Goal: Task Accomplishment & Management: Manage account settings

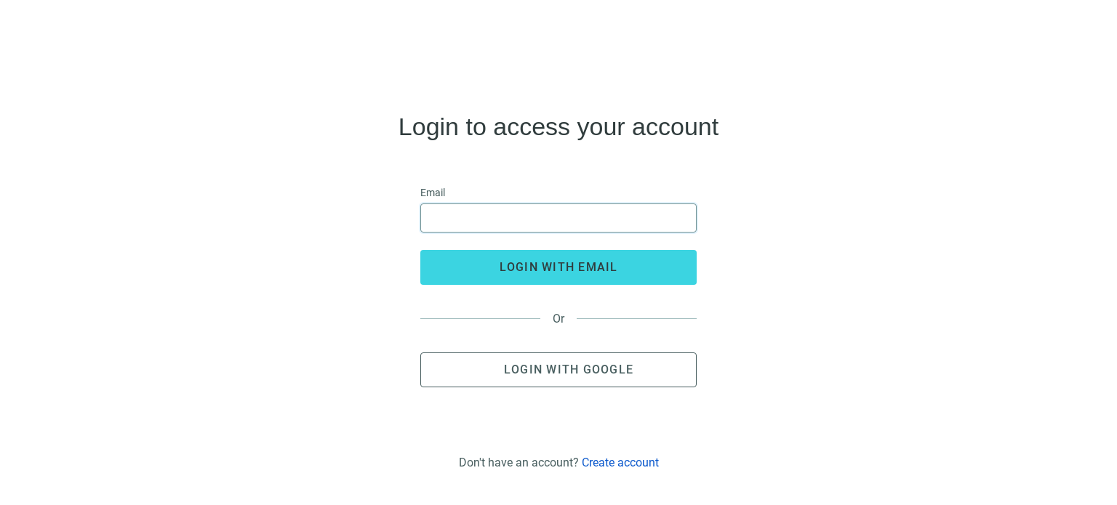
click at [502, 220] on input "email" at bounding box center [558, 218] width 257 height 28
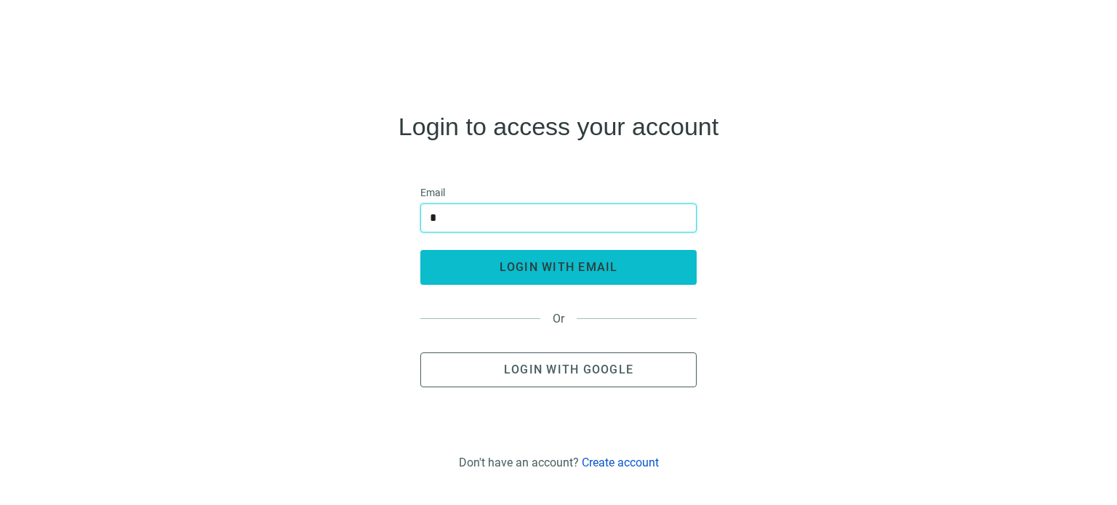
type input "**********"
click at [555, 272] on span "login with email" at bounding box center [558, 267] width 118 height 14
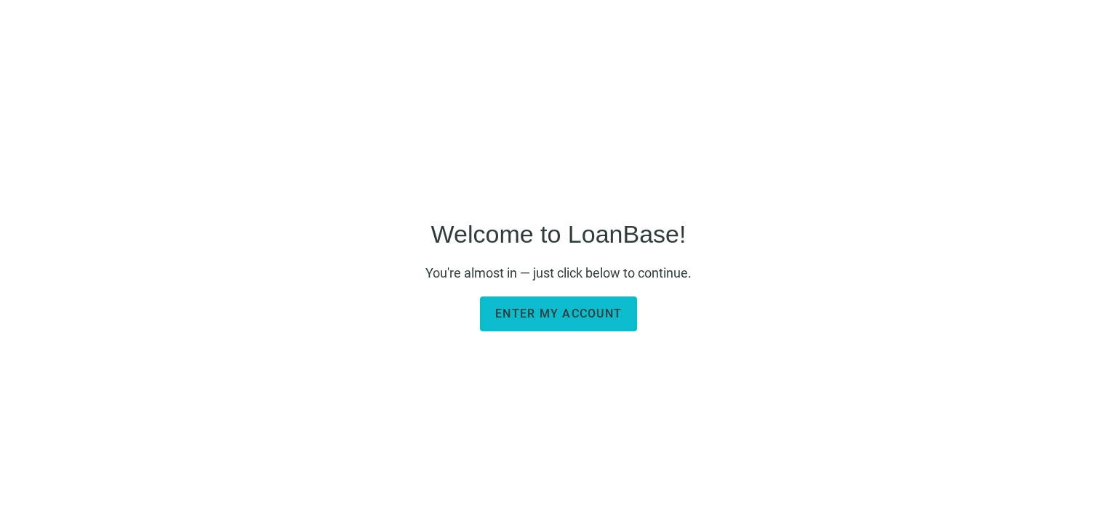
click at [543, 319] on span "Enter my account" at bounding box center [558, 314] width 126 height 14
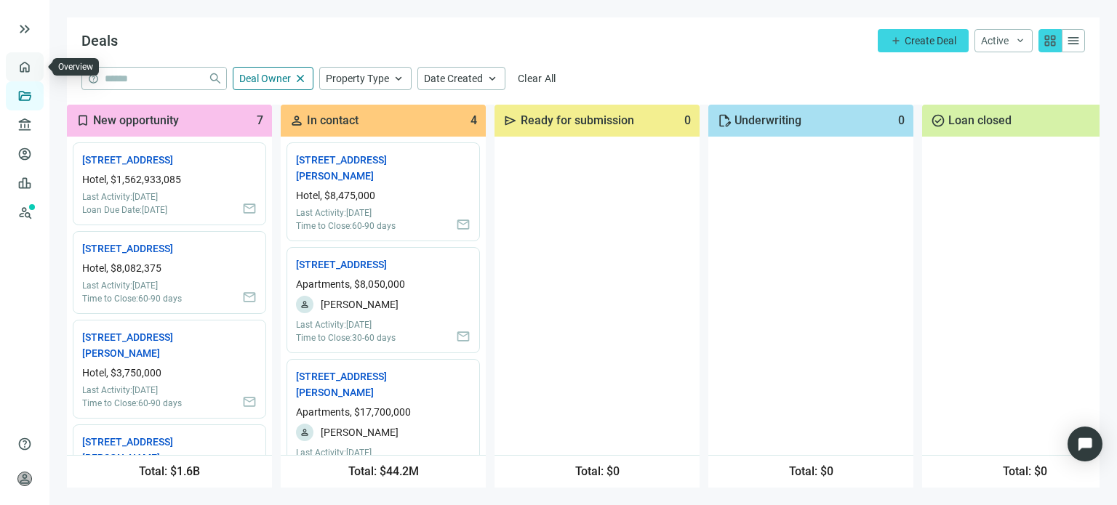
click at [36, 68] on link "Overview" at bounding box center [57, 67] width 43 height 12
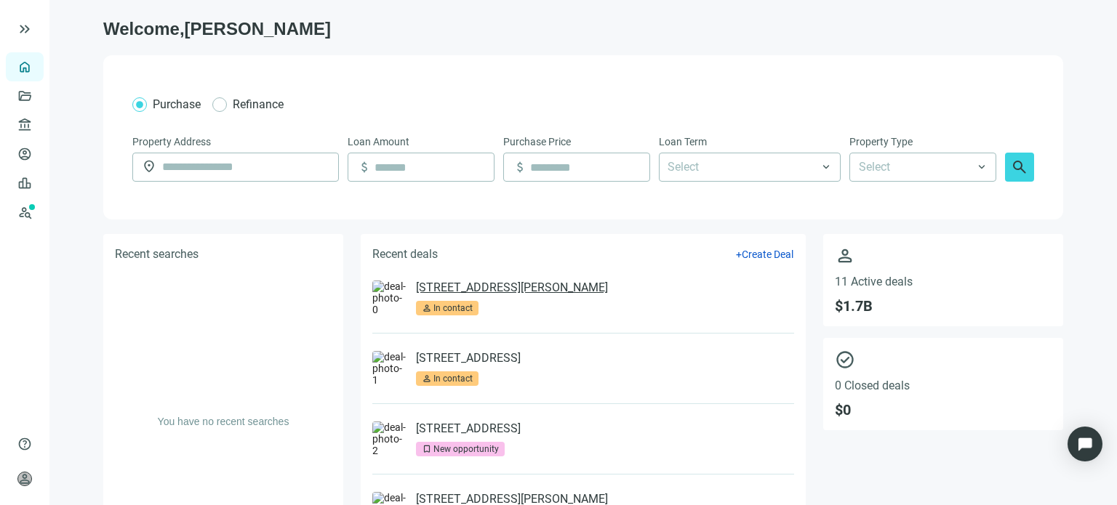
click at [486, 284] on link "561 Chaffee Point Blvd, Jacksonville, FL 32221" at bounding box center [512, 288] width 192 height 15
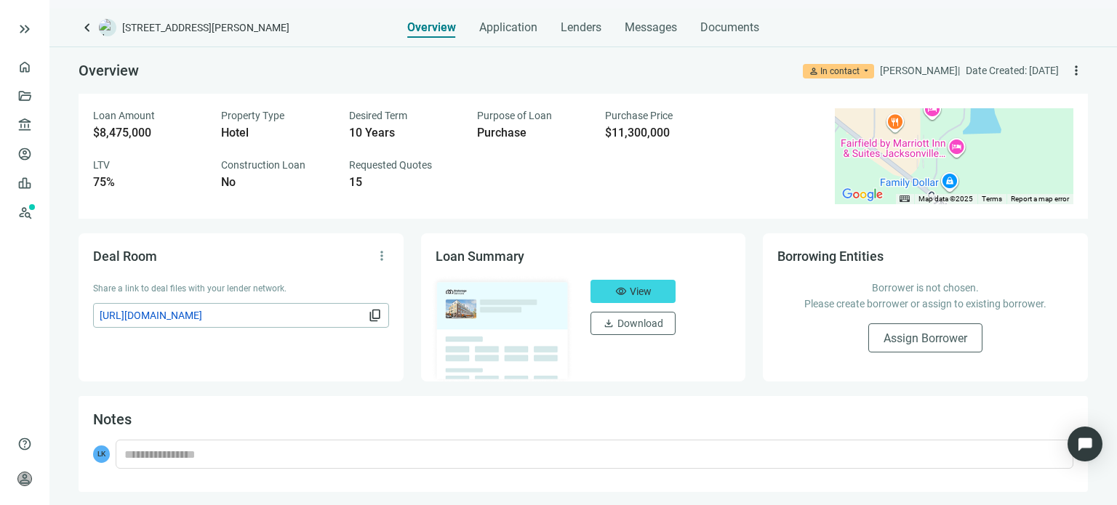
click at [462, 315] on img at bounding box center [502, 330] width 142 height 108
click at [643, 289] on span "View" at bounding box center [641, 292] width 22 height 12
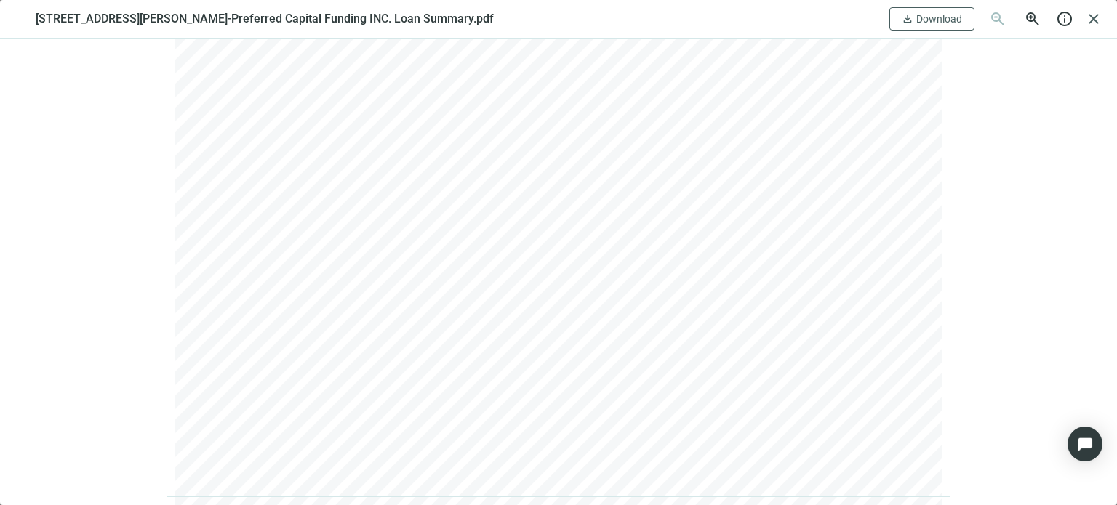
scroll to position [1640, 0]
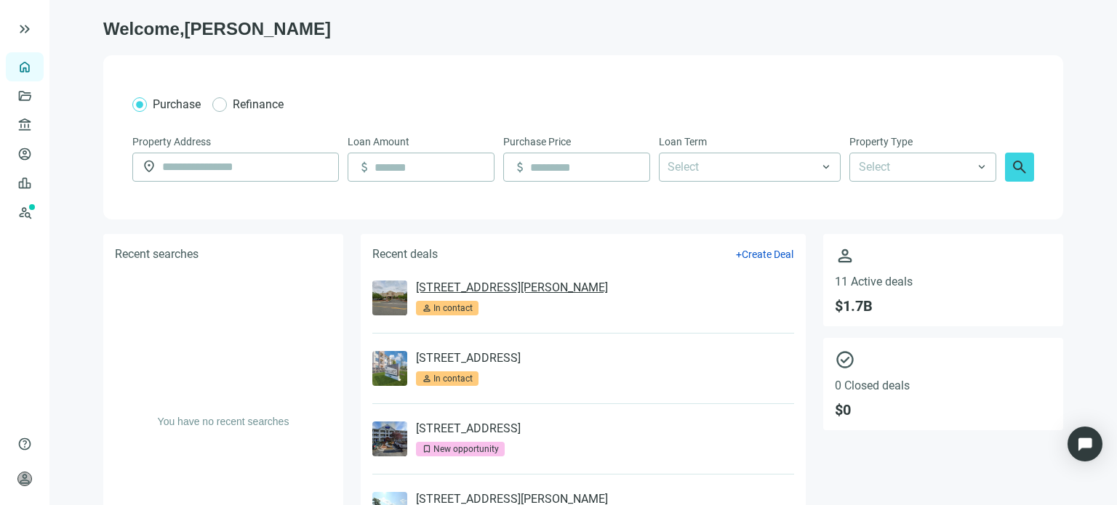
click at [468, 289] on link "[STREET_ADDRESS][PERSON_NAME]" at bounding box center [512, 288] width 192 height 15
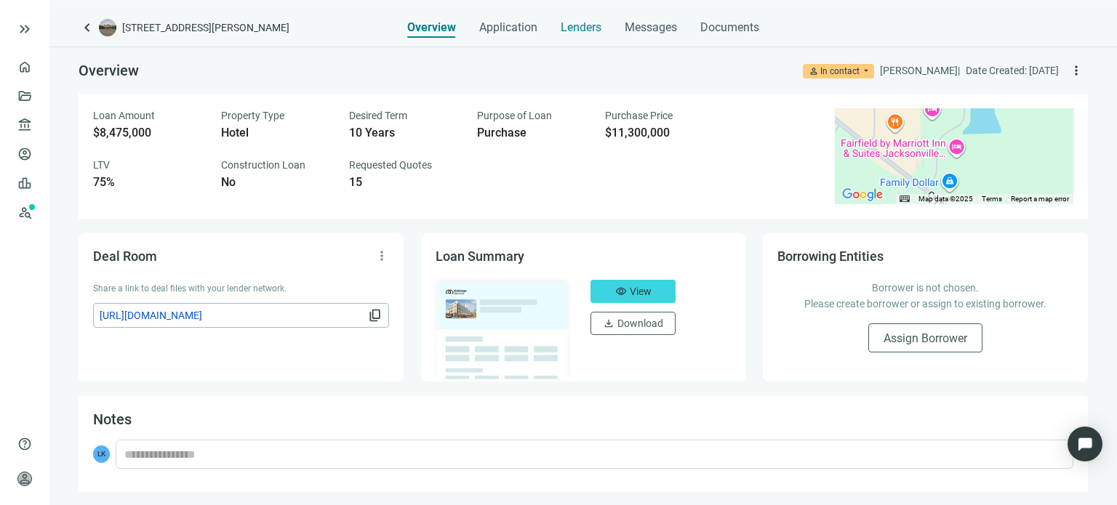
click at [571, 31] on span "Lenders" at bounding box center [580, 27] width 41 height 15
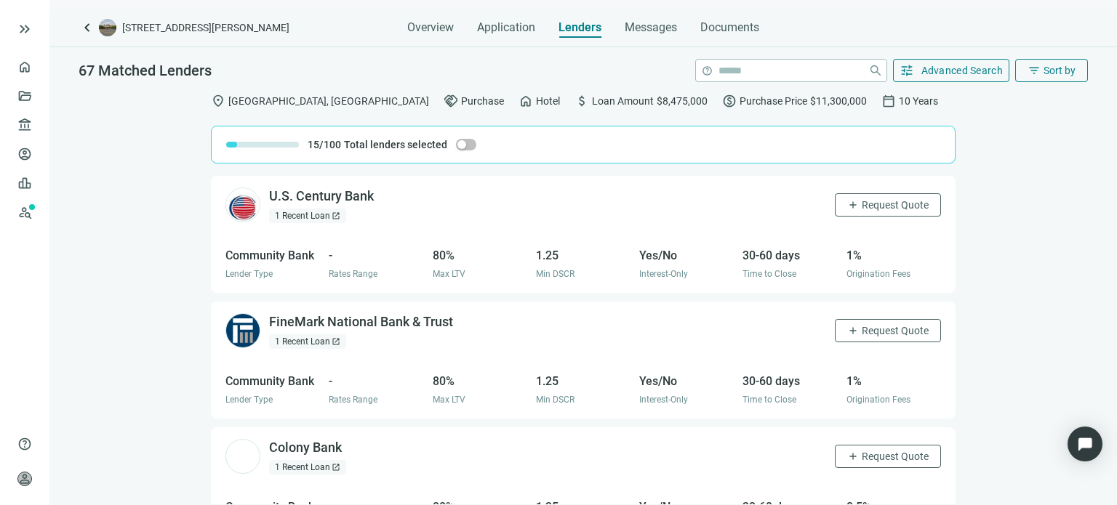
scroll to position [509, 0]
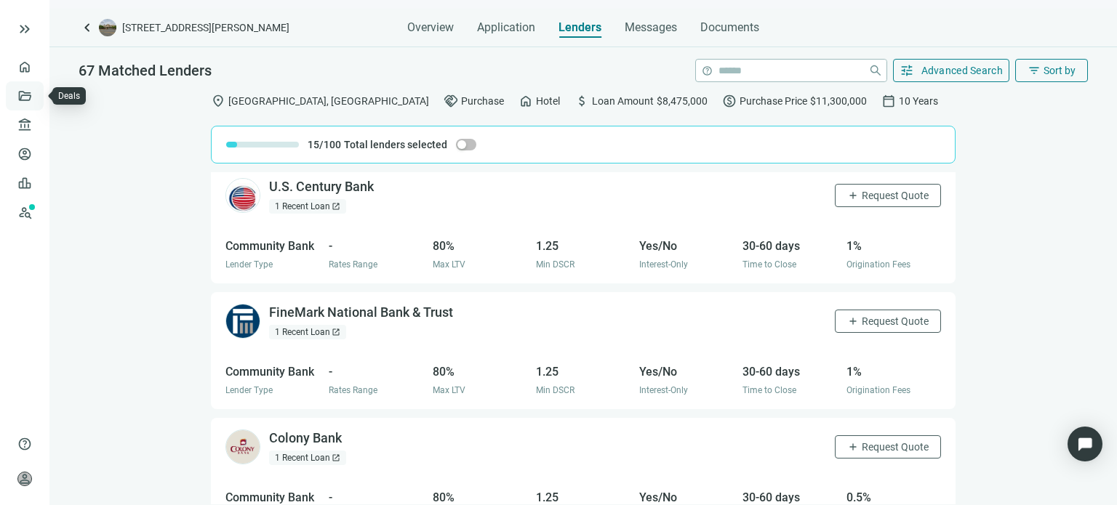
click at [36, 97] on link "Deals" at bounding box center [49, 96] width 26 height 12
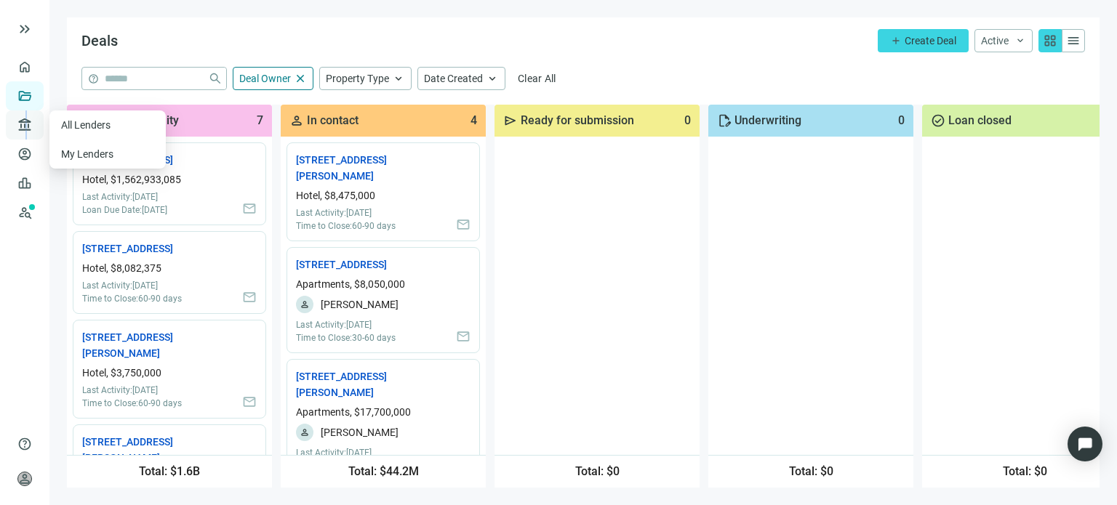
click at [26, 127] on span "account_balance" at bounding box center [22, 125] width 10 height 15
click at [76, 124] on link "All Lenders" at bounding box center [87, 125] width 52 height 12
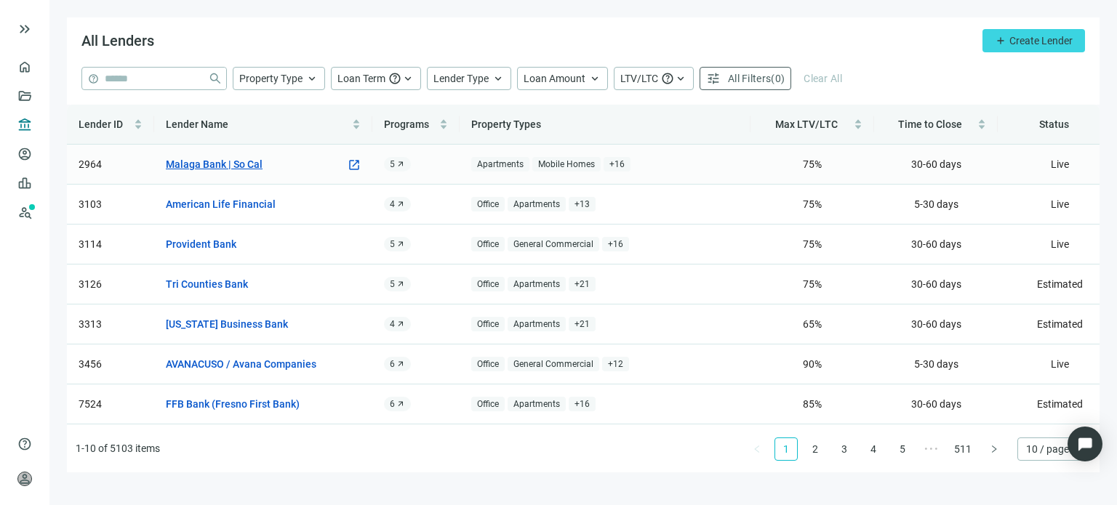
click at [215, 166] on link "Malaga Bank | So Cal" at bounding box center [214, 164] width 97 height 16
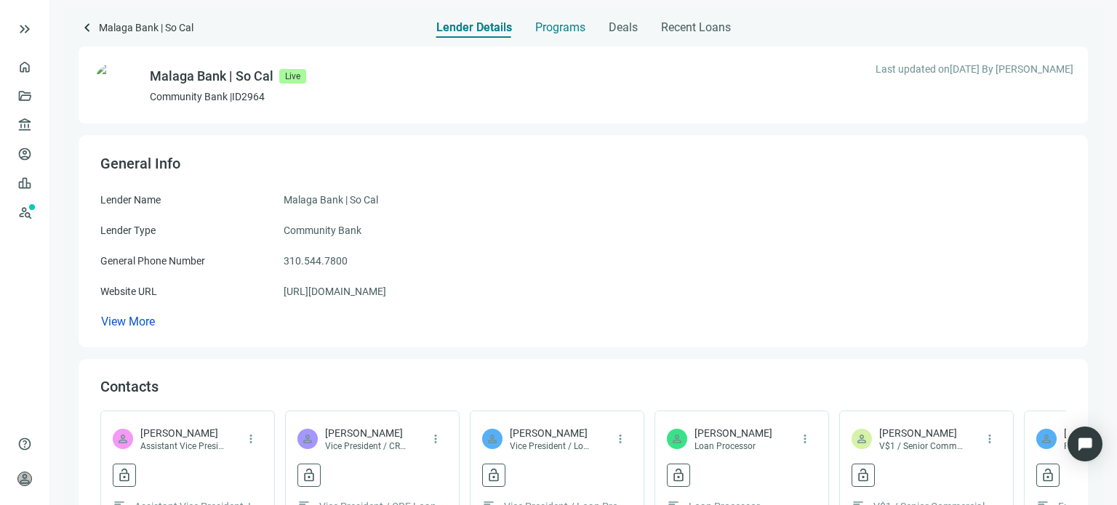
click at [557, 28] on span "Programs" at bounding box center [560, 27] width 50 height 15
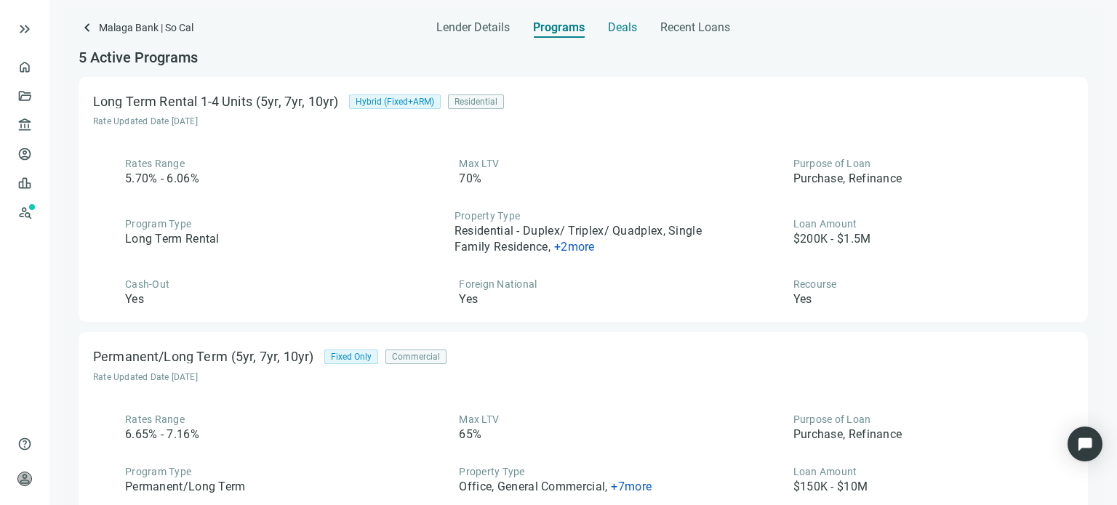
click at [614, 25] on span "Deals" at bounding box center [622, 27] width 29 height 15
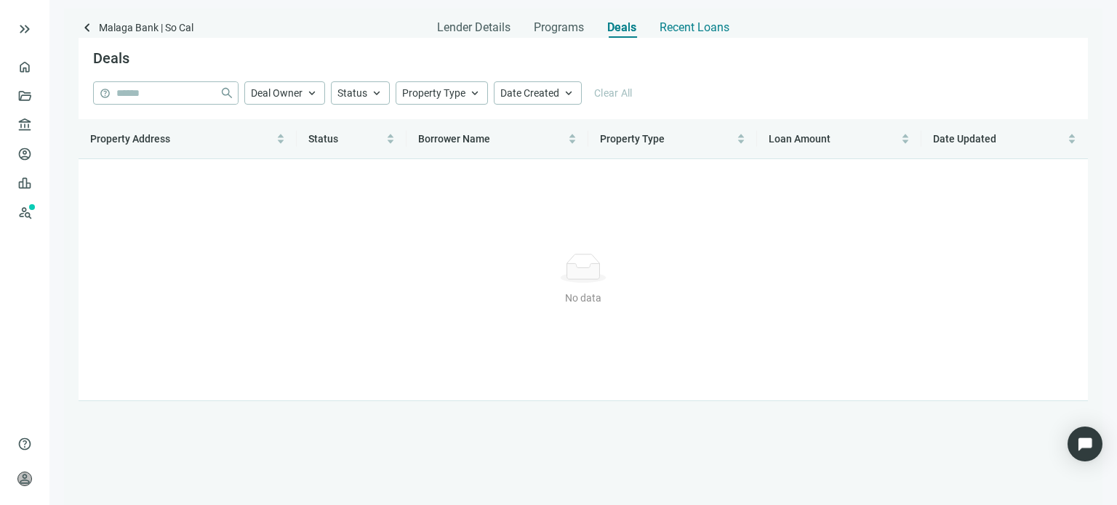
click at [694, 28] on span "Recent Loans" at bounding box center [694, 27] width 70 height 15
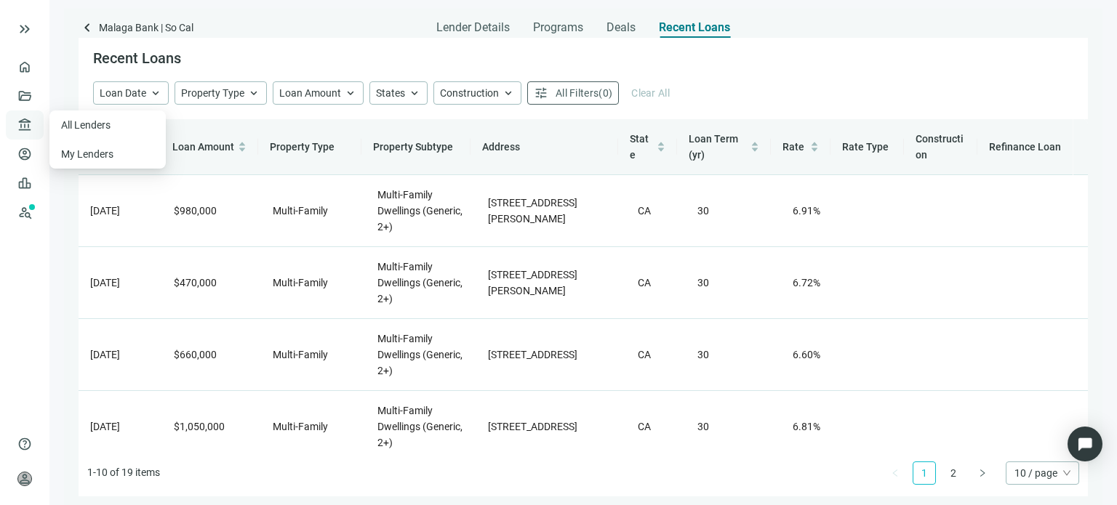
click at [32, 125] on div "account_balance Lenders keyboard_arrow_up" at bounding box center [25, 124] width 38 height 29
click at [69, 124] on link "All Lenders" at bounding box center [87, 125] width 52 height 12
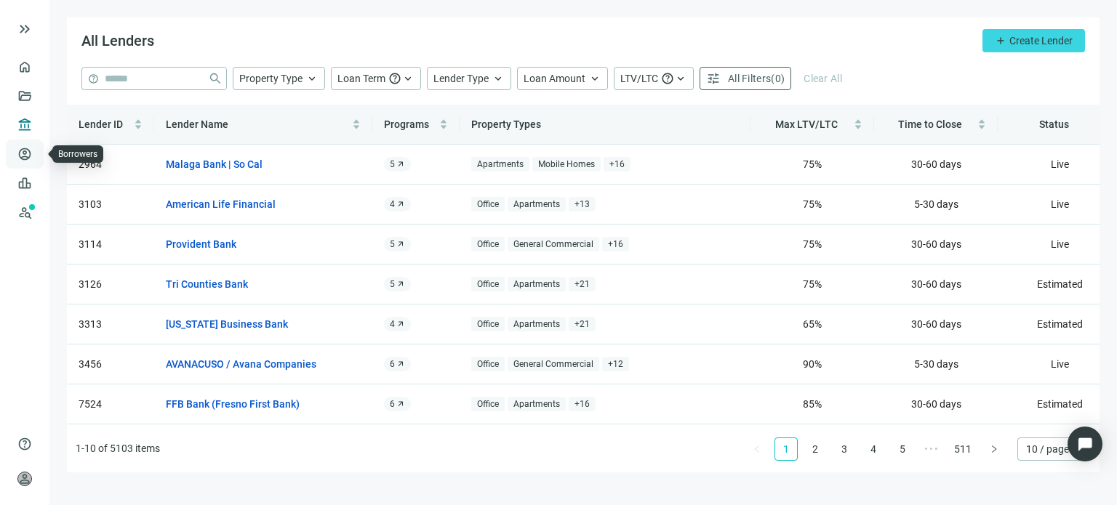
click at [36, 153] on link "Borrowers" at bounding box center [59, 154] width 47 height 12
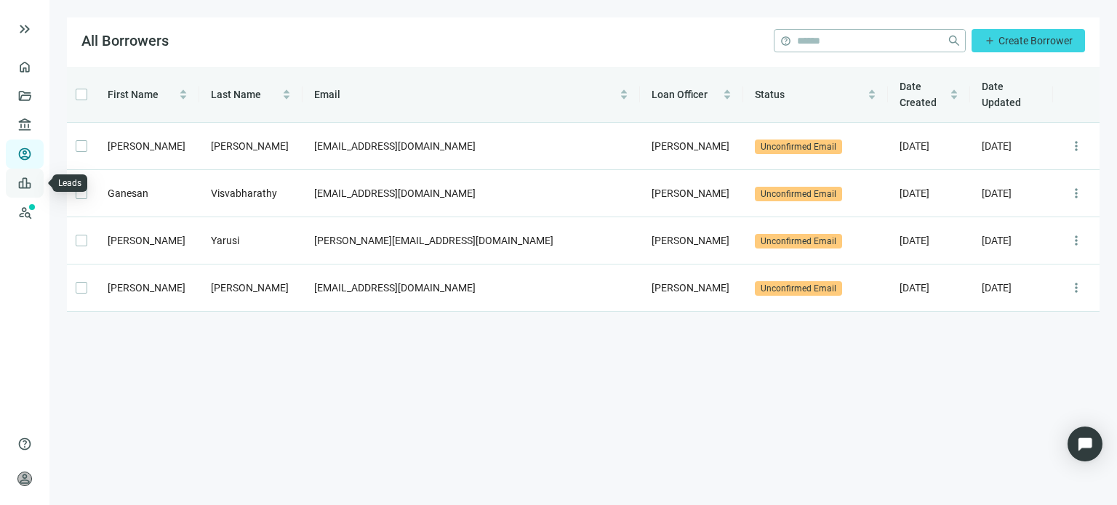
click at [36, 180] on link "Leads" at bounding box center [50, 183] width 28 height 12
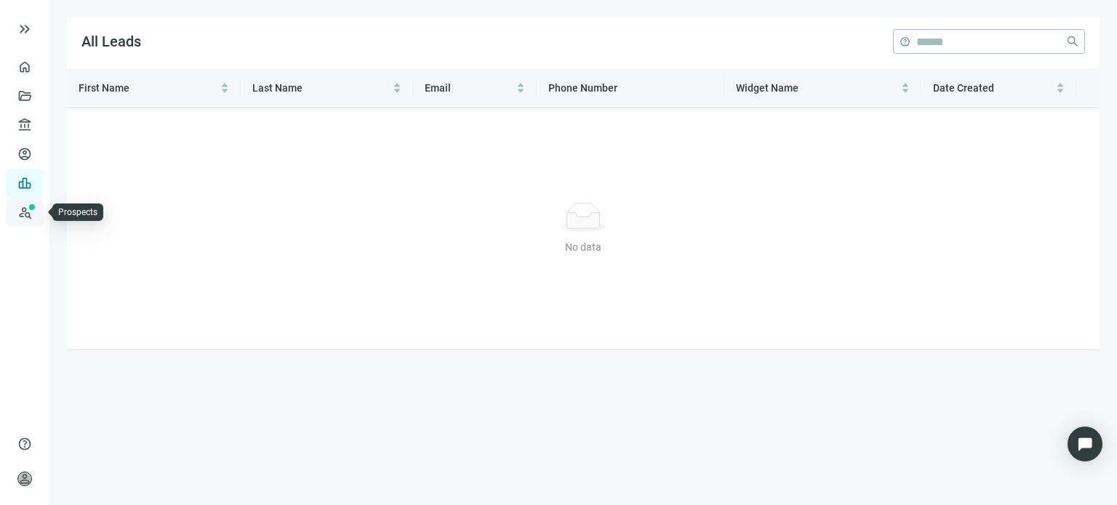
click at [36, 212] on link "Prospects New" at bounding box center [59, 212] width 47 height 29
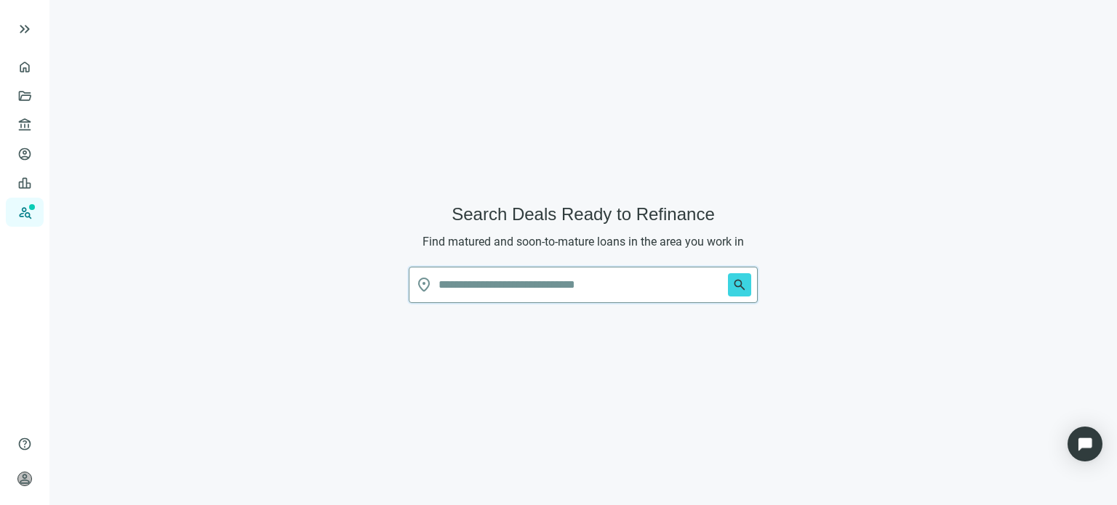
click at [491, 284] on input "text" at bounding box center [580, 285] width 284 height 35
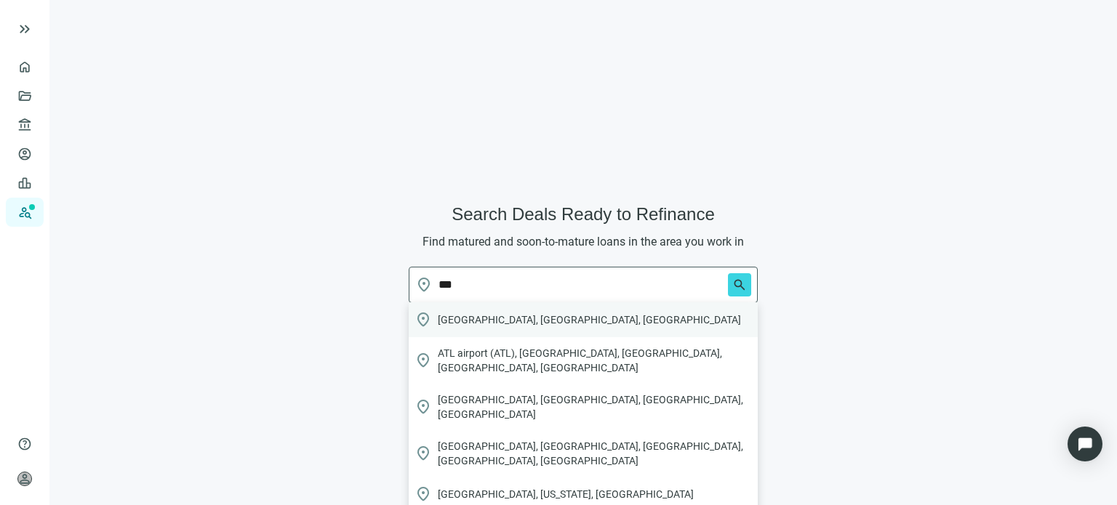
click at [481, 315] on span "Atlanta, GA, USA" at bounding box center [589, 320] width 303 height 15
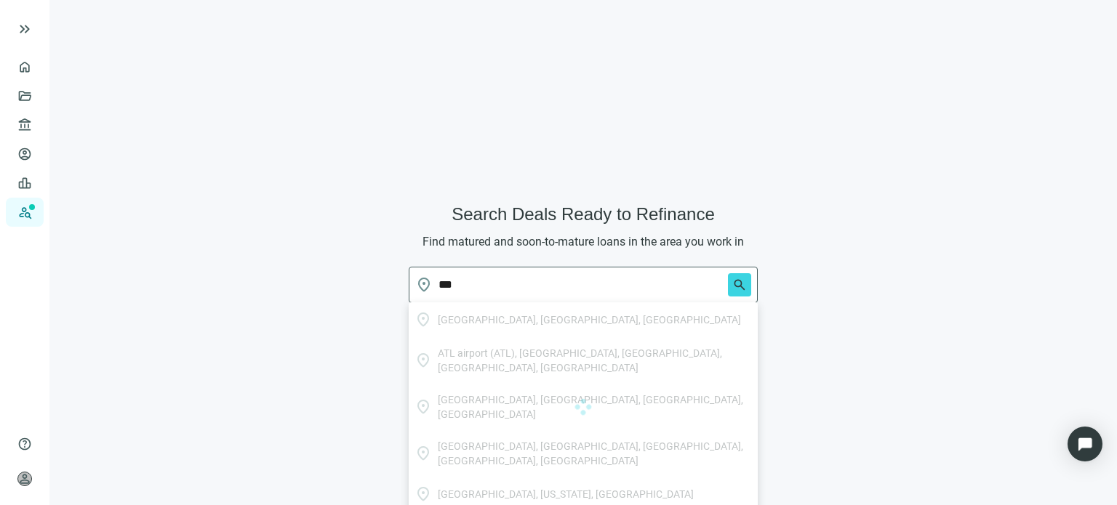
type input "**********"
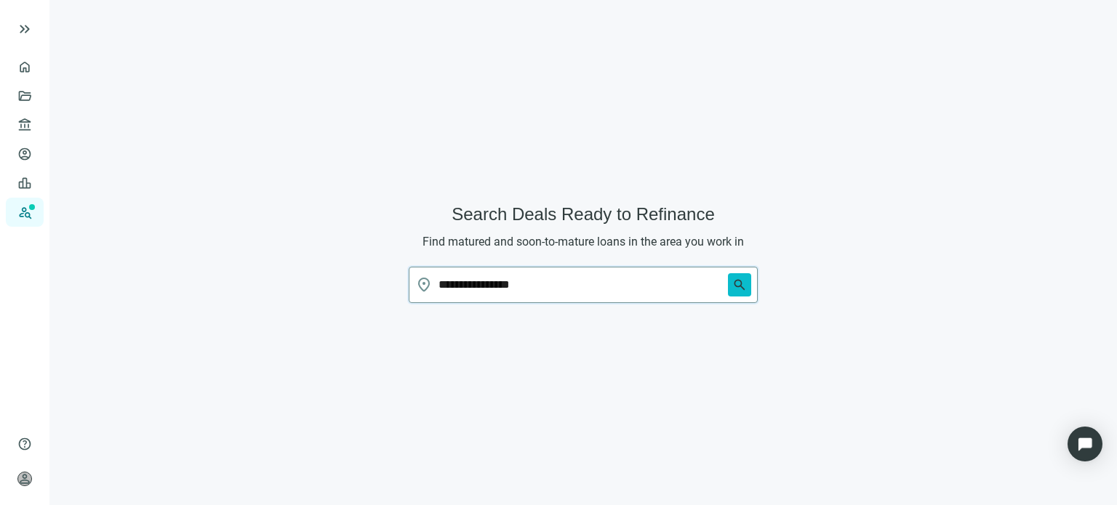
click at [744, 283] on span "search" at bounding box center [739, 285] width 15 height 15
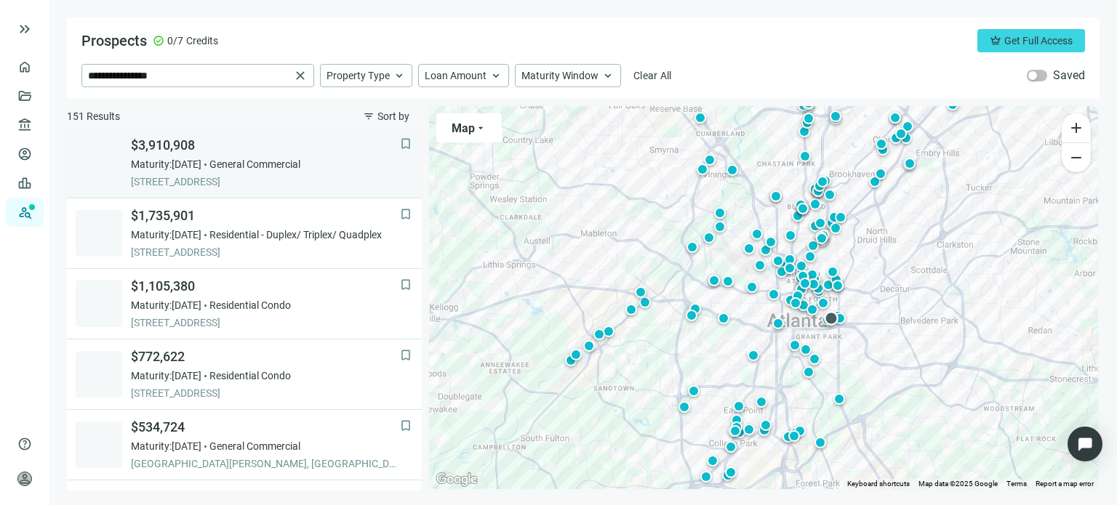
click at [177, 152] on span "$3,910,908" at bounding box center [265, 145] width 269 height 17
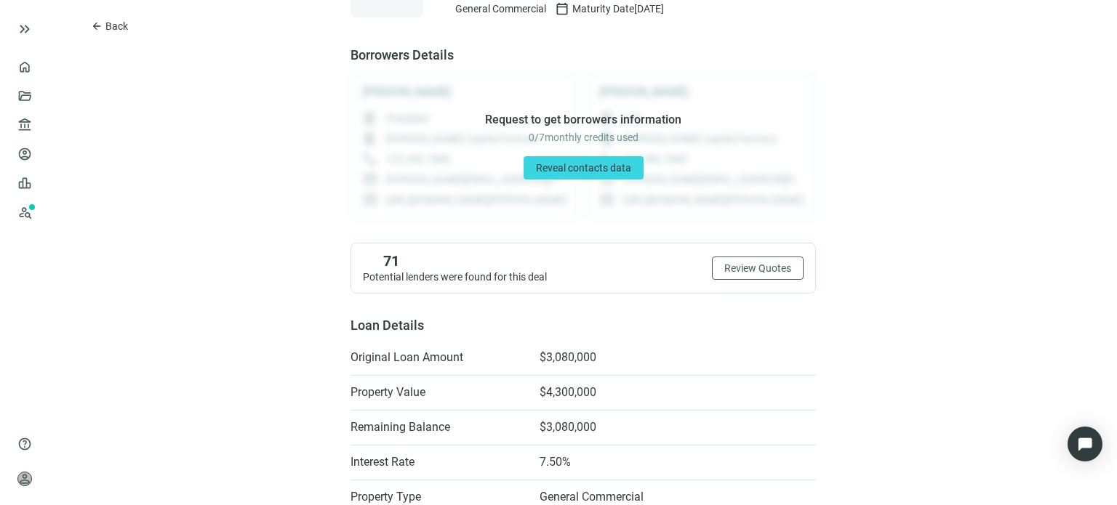
scroll to position [90, 0]
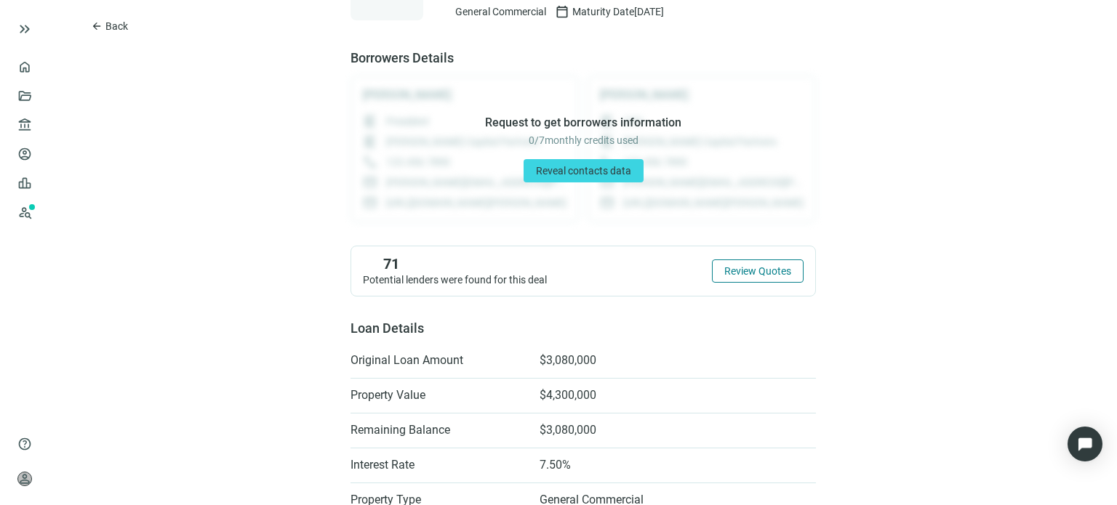
click at [738, 271] on span "Review Quotes" at bounding box center [757, 271] width 67 height 12
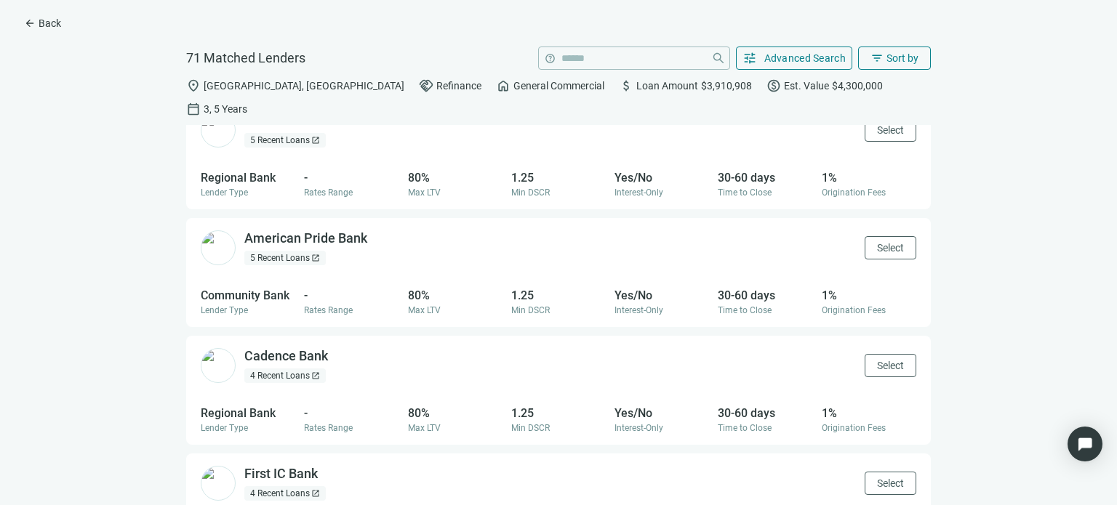
scroll to position [582, 0]
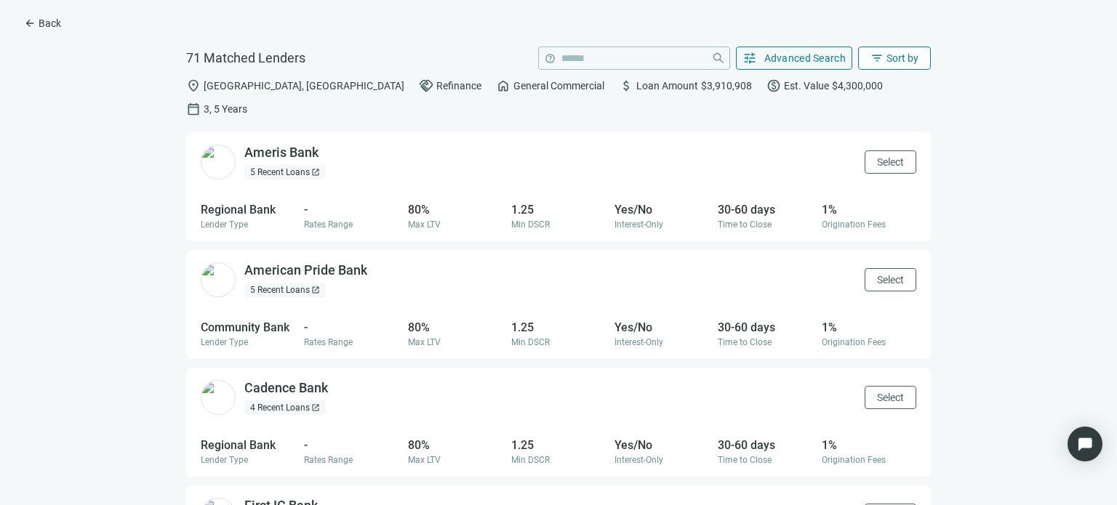
click at [885, 61] on button "filter_list Sort by" at bounding box center [894, 58] width 73 height 23
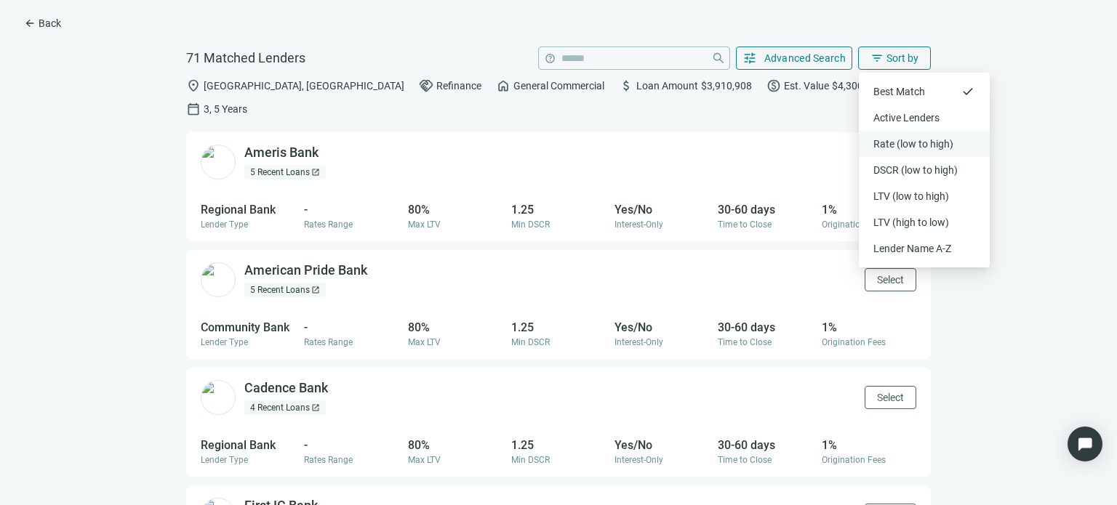
click at [886, 145] on div "Rate (low to high)" at bounding box center [924, 144] width 102 height 15
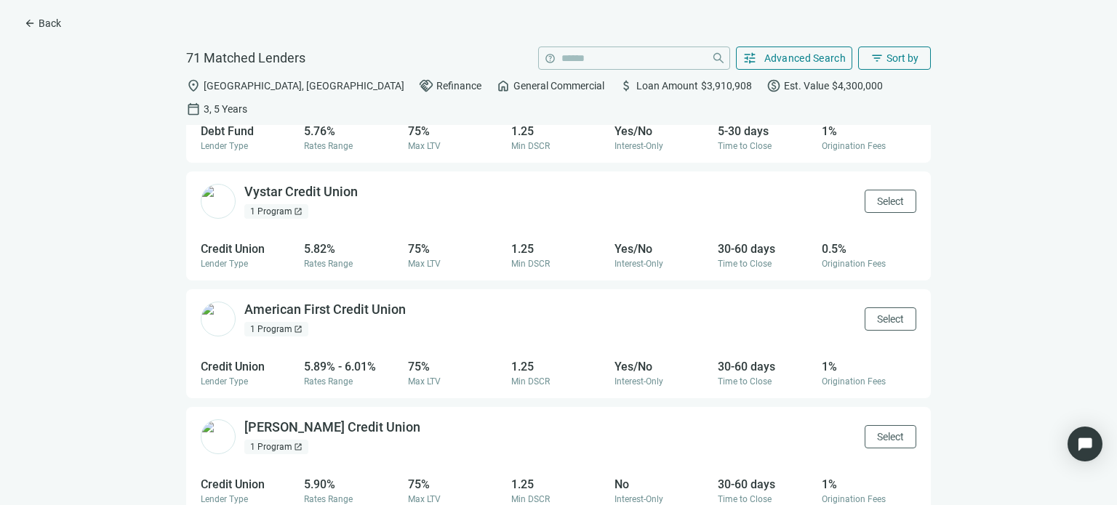
scroll to position [0, 0]
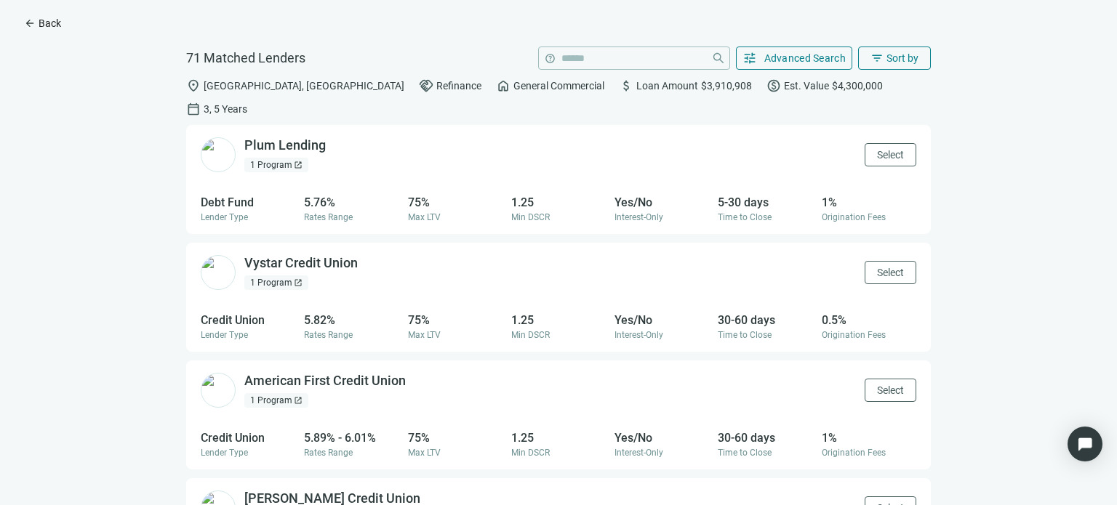
click at [31, 27] on span "arrow_back" at bounding box center [30, 23] width 12 height 12
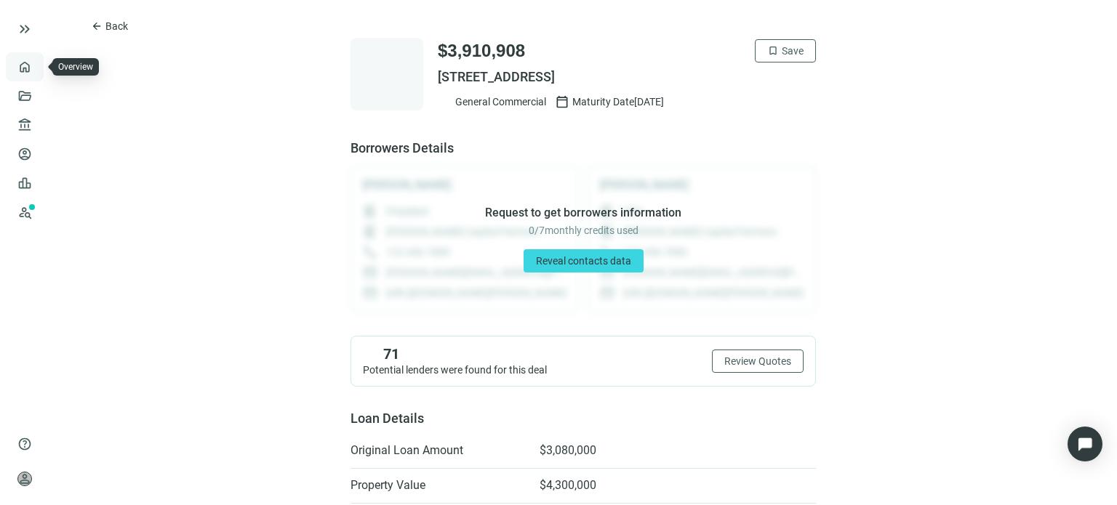
click at [36, 70] on link "Overview" at bounding box center [57, 67] width 43 height 12
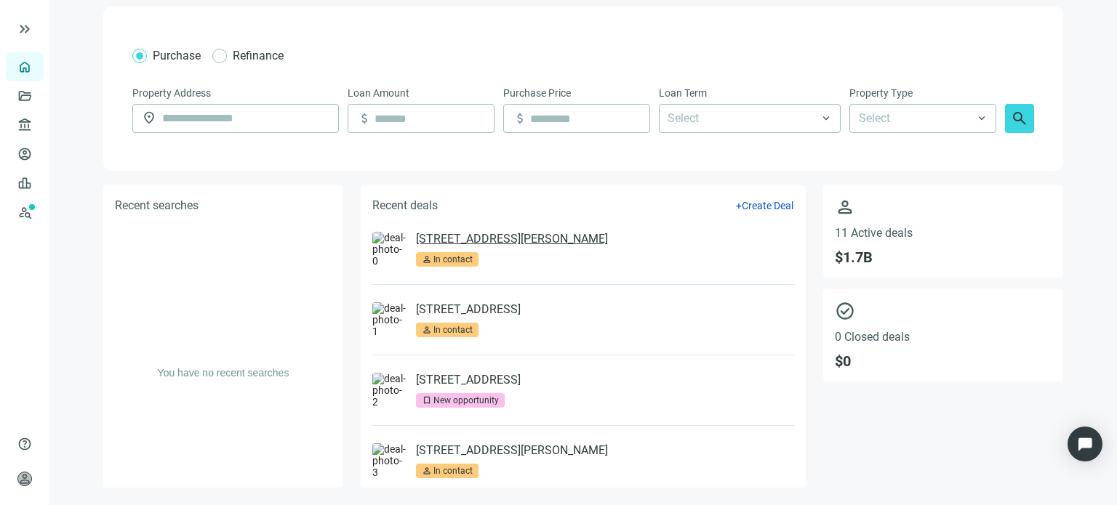
click at [483, 240] on link "[STREET_ADDRESS][PERSON_NAME]" at bounding box center [512, 239] width 192 height 15
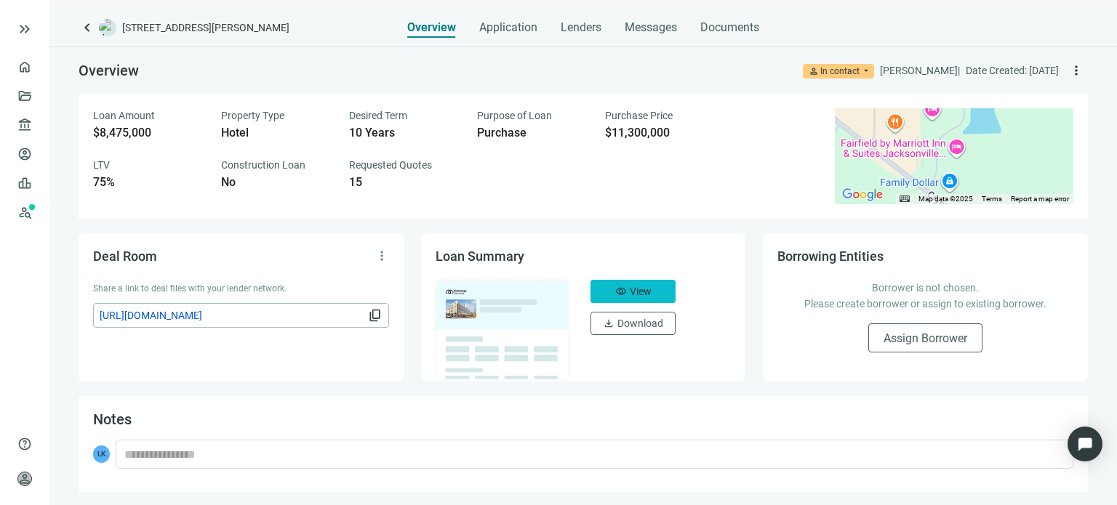
click at [640, 296] on span "View" at bounding box center [641, 292] width 22 height 12
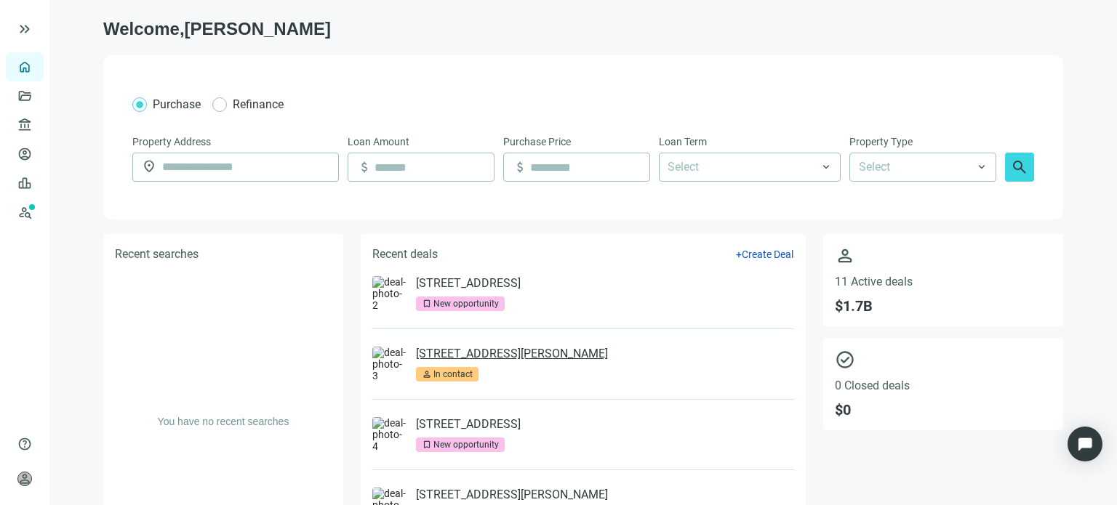
scroll to position [73, 0]
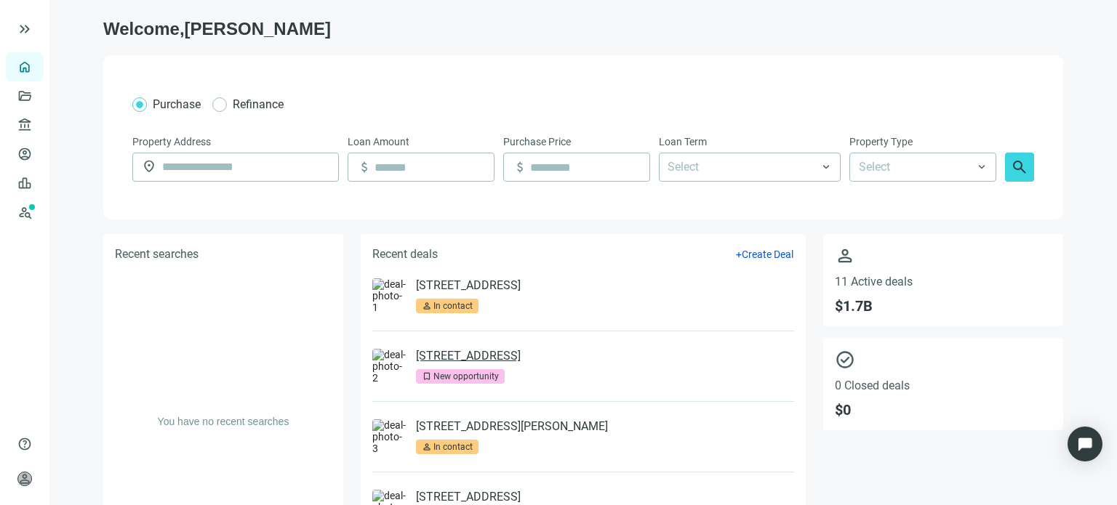
click at [482, 357] on link "637 W MARKET CIR, LITHIA SPRINGS, GA 30122" at bounding box center [468, 356] width 105 height 15
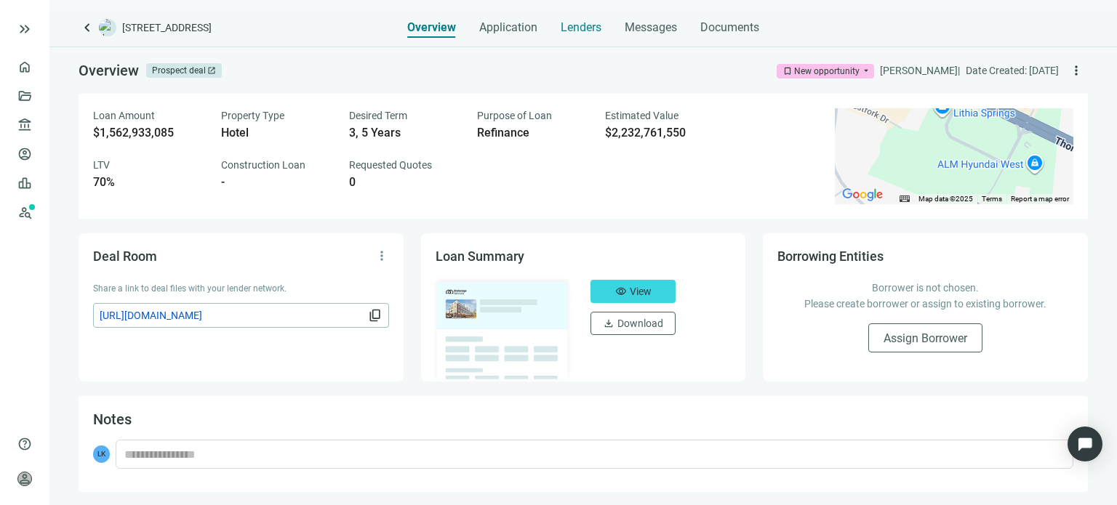
click at [579, 29] on span "Lenders" at bounding box center [580, 27] width 41 height 15
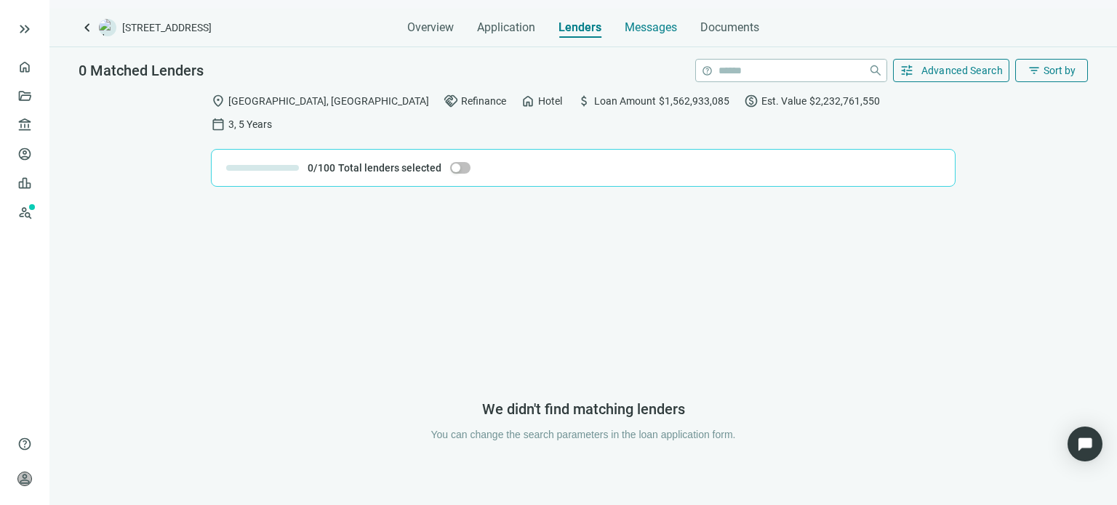
click at [632, 27] on span "Messages" at bounding box center [650, 27] width 52 height 14
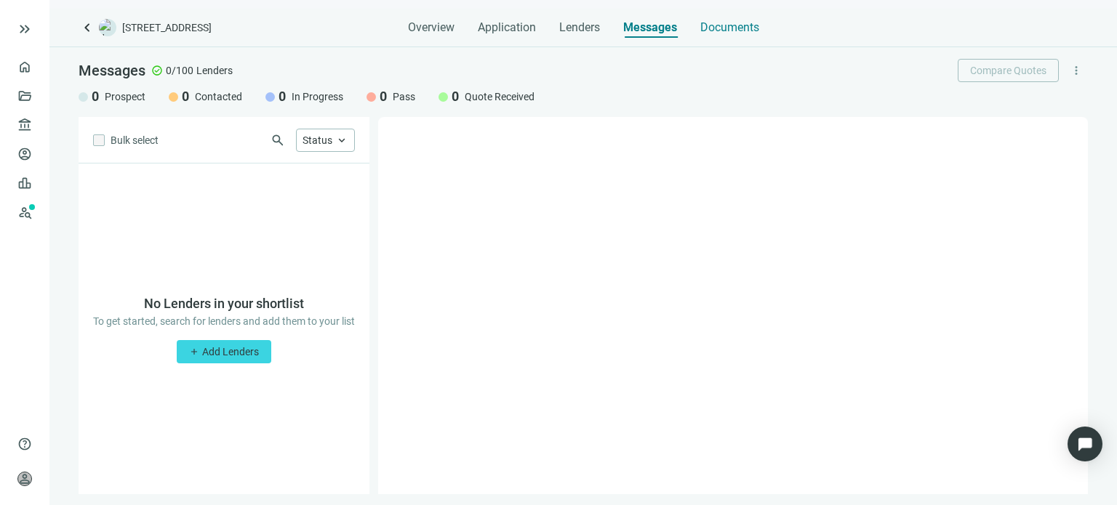
click at [712, 31] on span "Documents" at bounding box center [729, 27] width 59 height 15
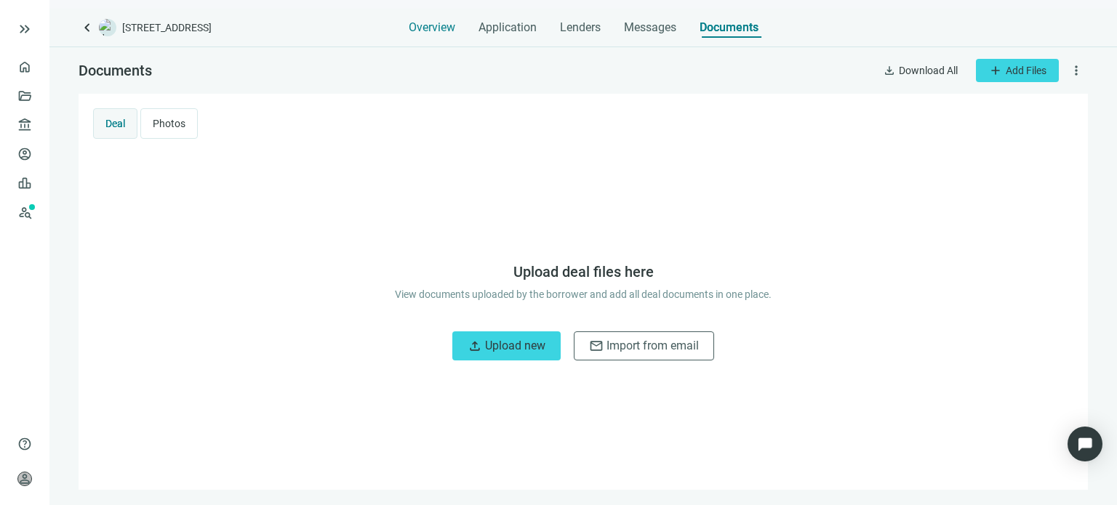
click at [442, 29] on span "Overview" at bounding box center [432, 27] width 47 height 15
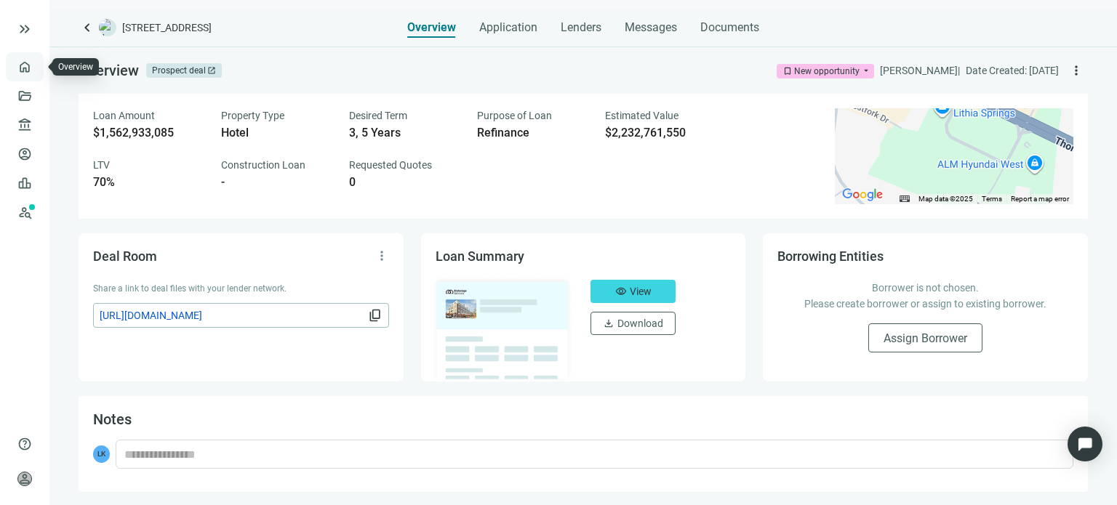
click at [36, 72] on link "Overview" at bounding box center [57, 67] width 43 height 12
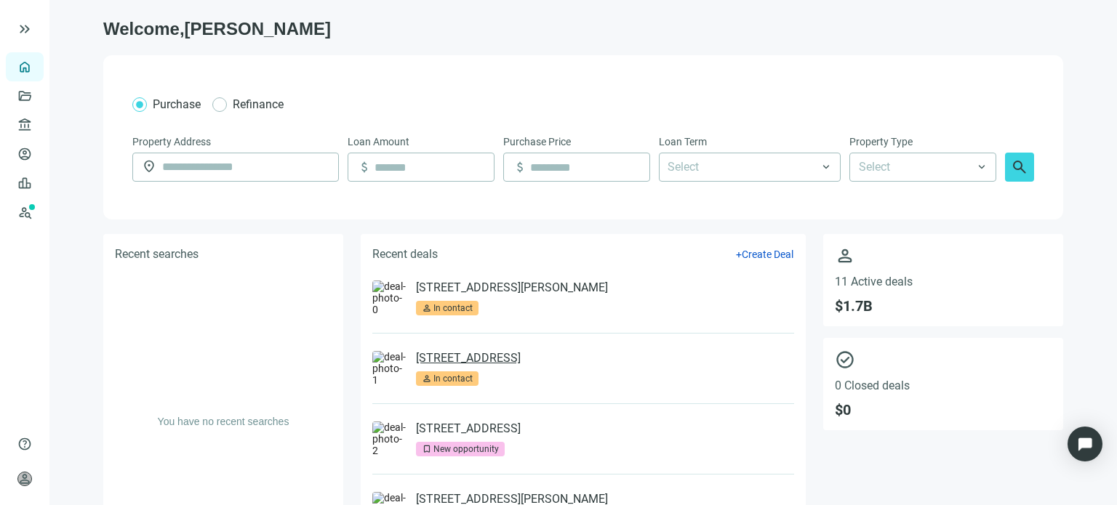
scroll to position [73, 0]
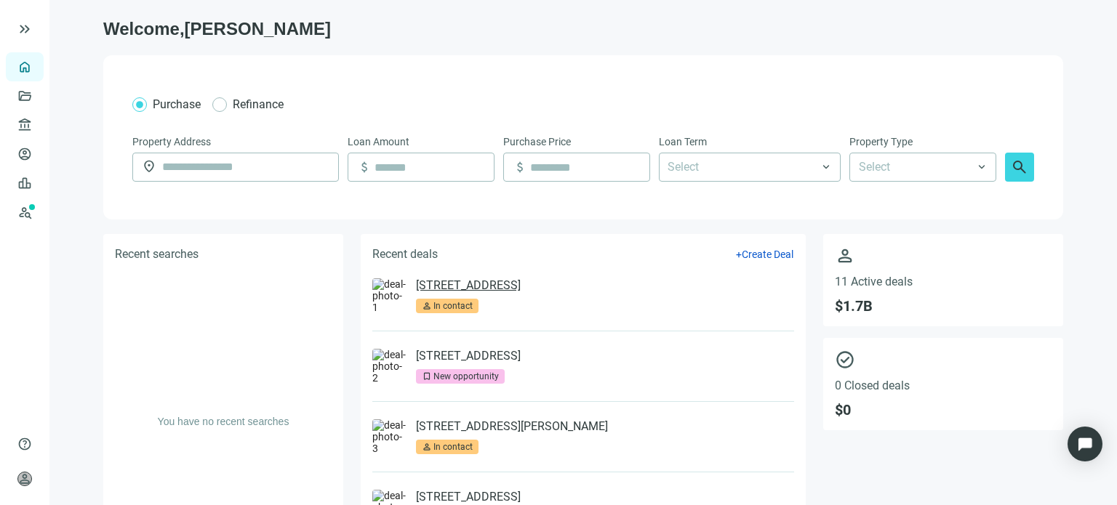
click at [500, 287] on link "[STREET_ADDRESS]" at bounding box center [468, 285] width 105 height 15
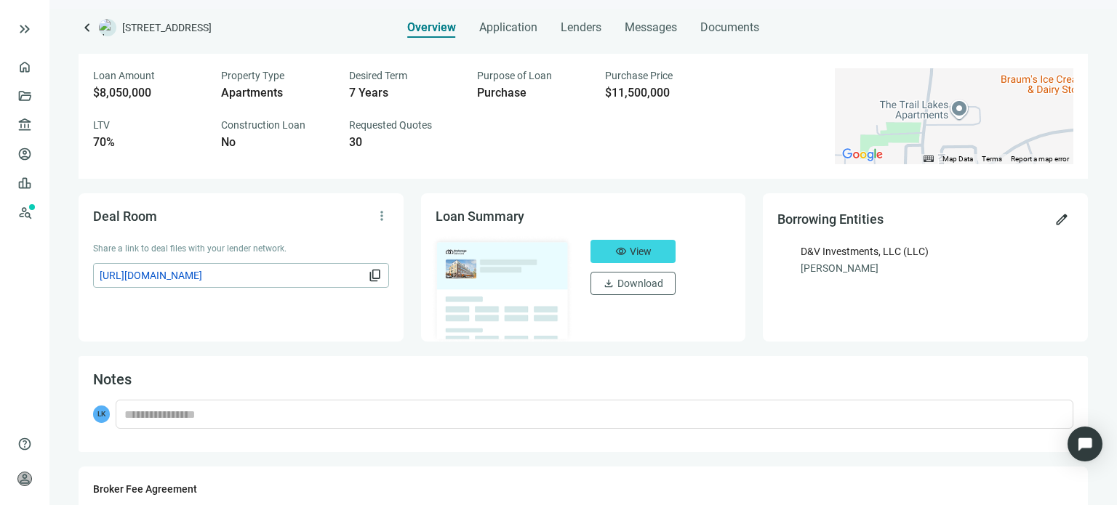
scroll to position [73, 0]
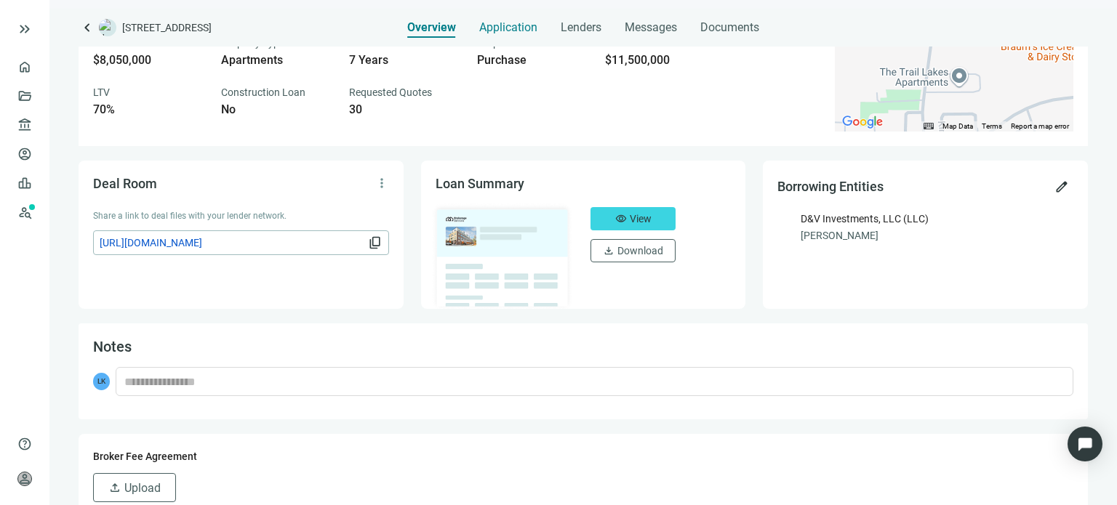
click at [502, 31] on span "Application" at bounding box center [508, 27] width 58 height 15
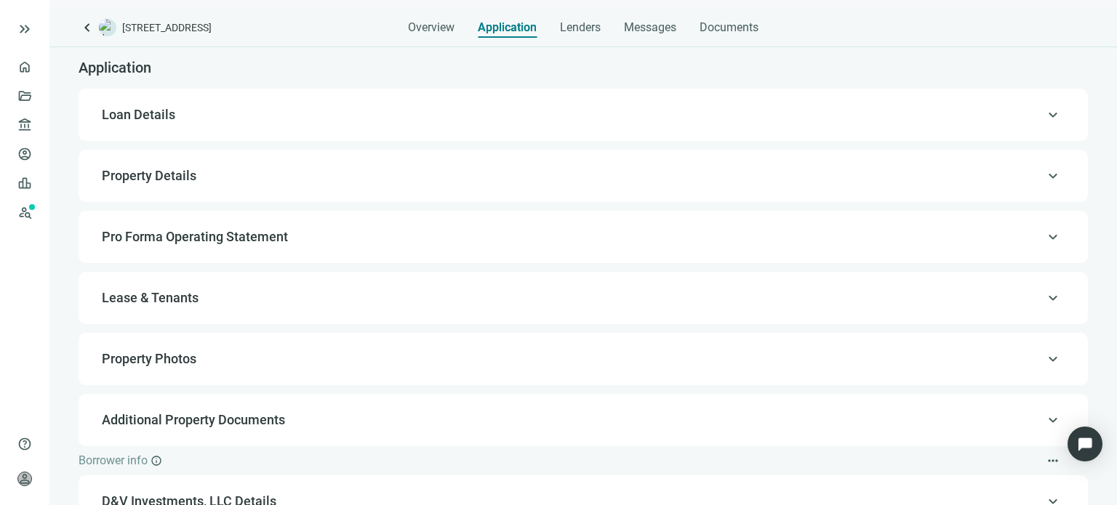
click at [1044, 115] on span "keyboard_arrow_up" at bounding box center [1052, 115] width 17 height 0
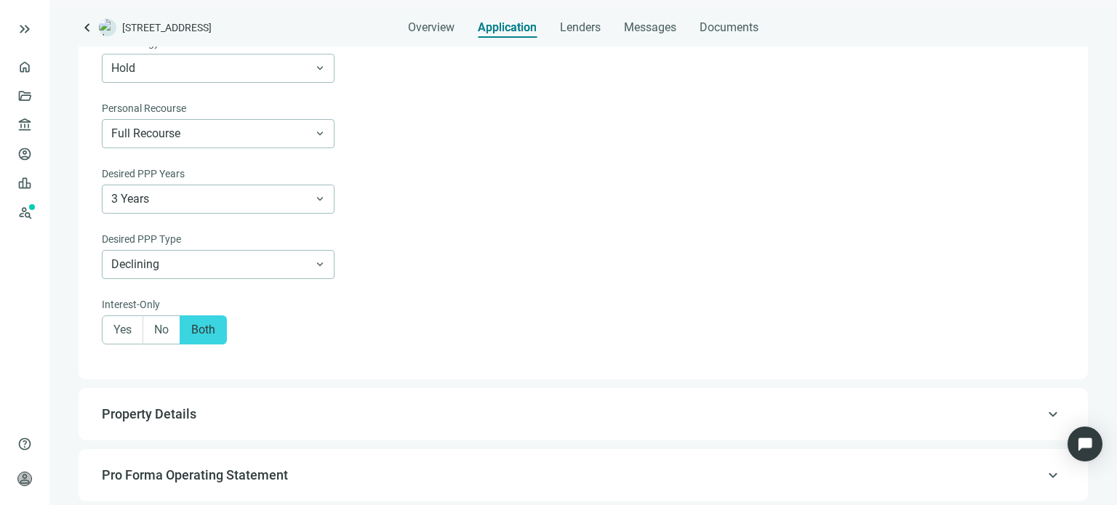
scroll to position [696, 0]
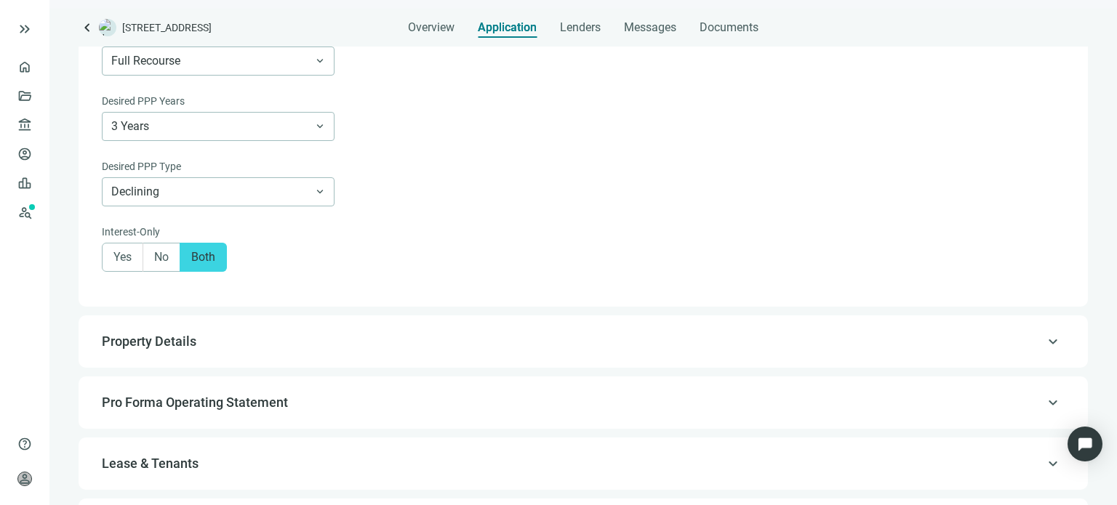
click at [1044, 342] on span "keyboard_arrow_up" at bounding box center [1052, 342] width 17 height 0
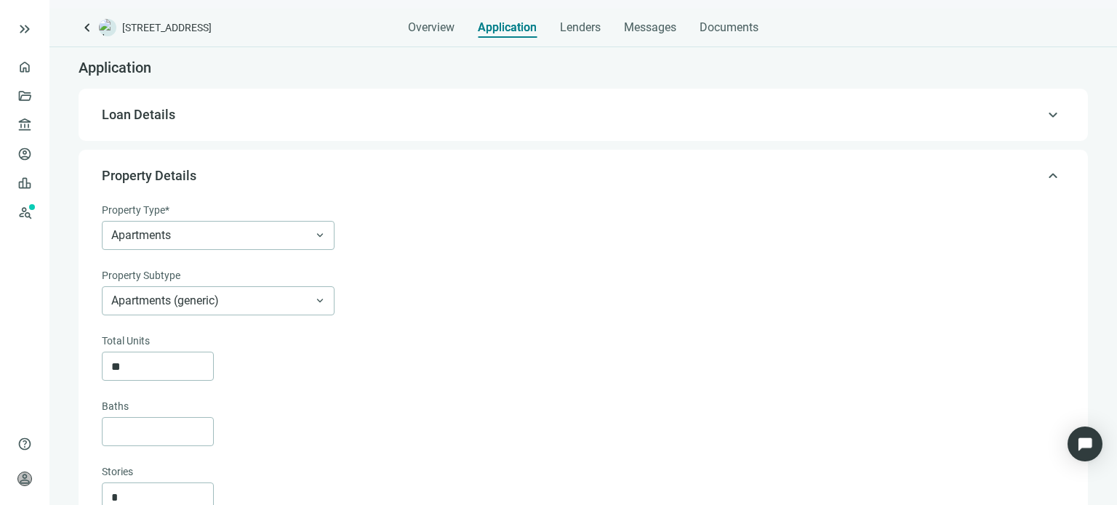
click at [1044, 115] on span "keyboard_arrow_up" at bounding box center [1052, 115] width 17 height 0
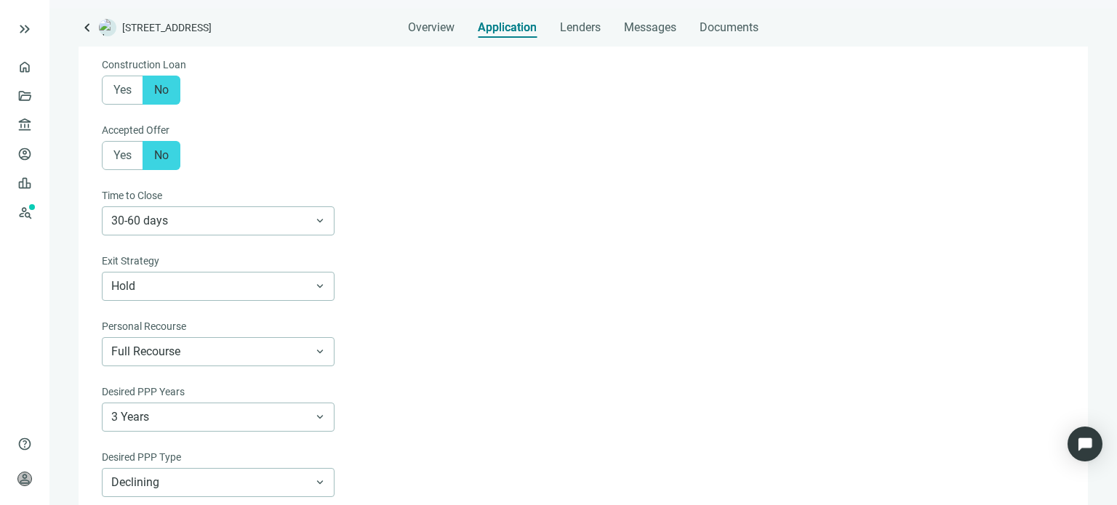
scroll to position [260, 0]
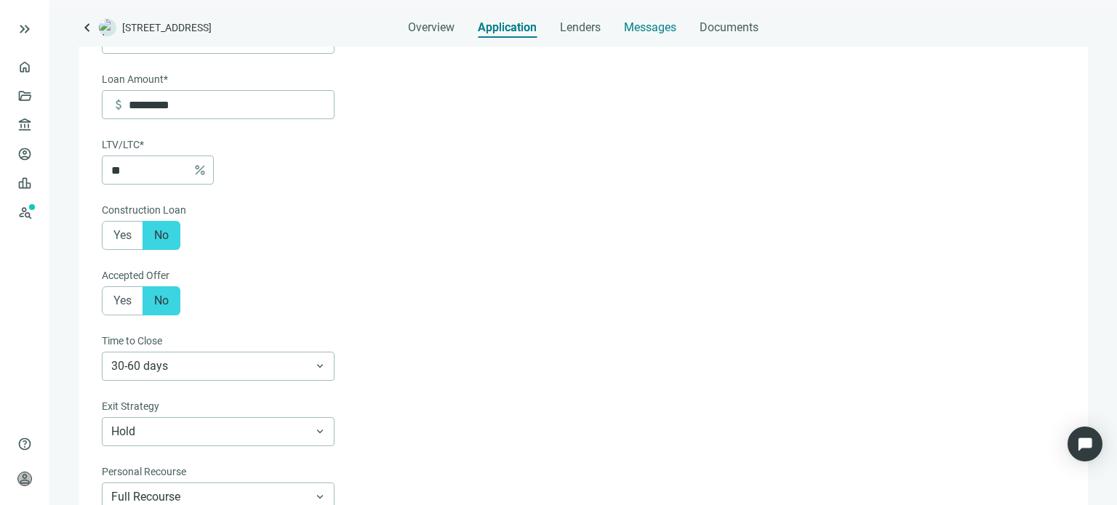
click at [654, 29] on span "Messages" at bounding box center [650, 27] width 52 height 14
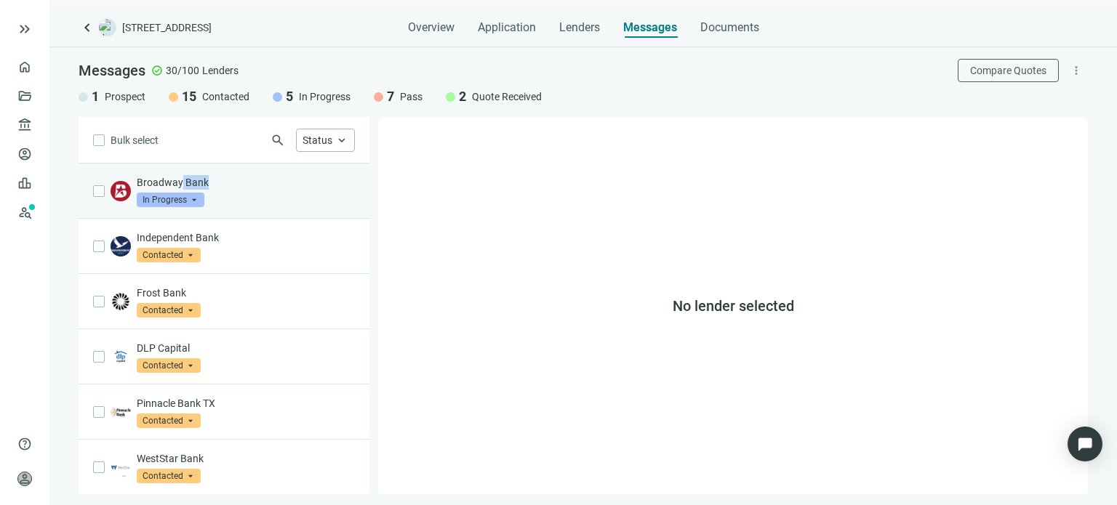
drag, startPoint x: 180, startPoint y: 190, endPoint x: 180, endPoint y: 180, distance: 10.2
click at [180, 183] on p "Broadway Bank" at bounding box center [246, 182] width 218 height 15
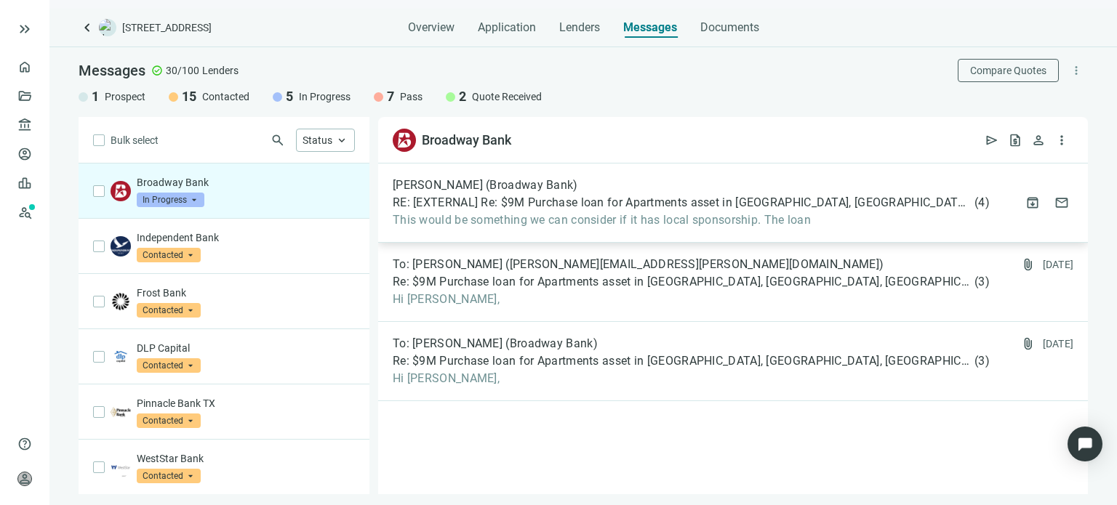
click at [540, 220] on span "This would be something we can consider if it has local sponsorship. The loan" at bounding box center [691, 220] width 597 height 15
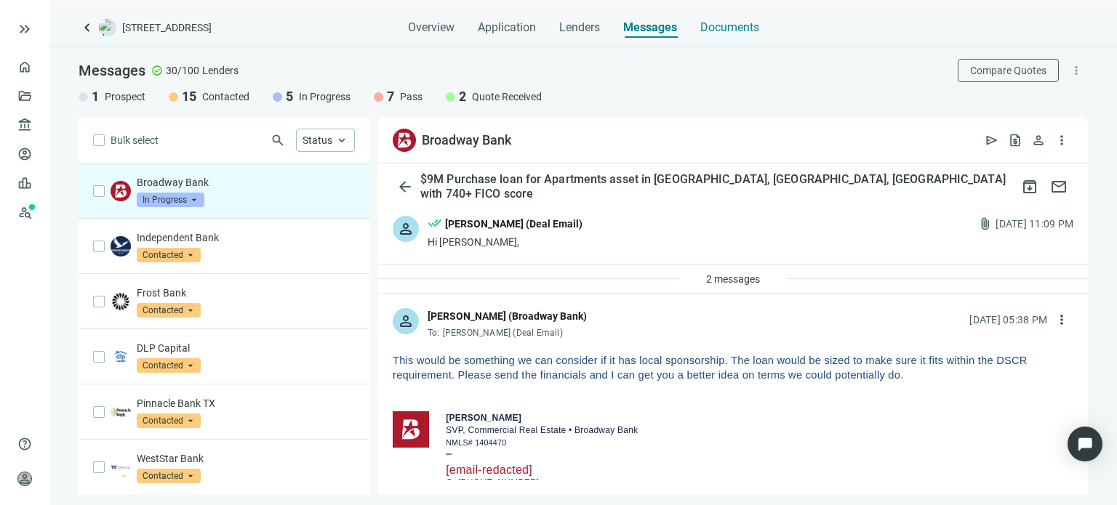
click at [710, 28] on span "Documents" at bounding box center [729, 27] width 59 height 15
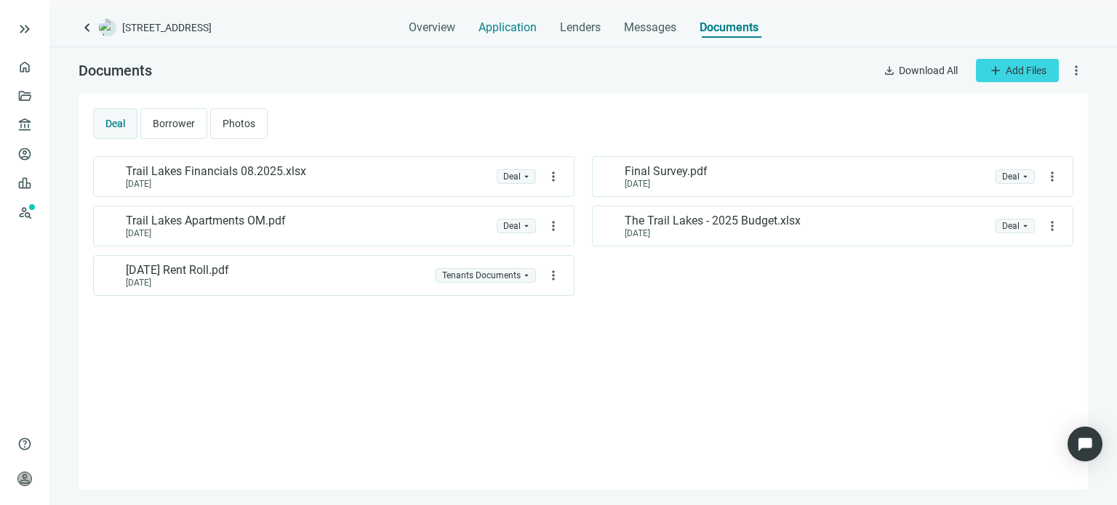
click at [498, 31] on span "Application" at bounding box center [507, 27] width 58 height 15
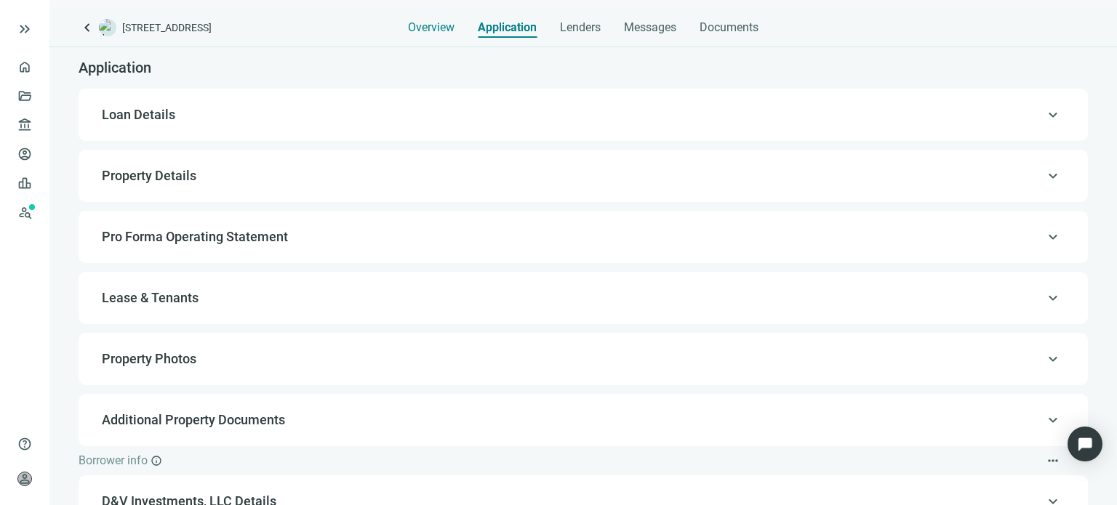
click at [426, 31] on span "Overview" at bounding box center [431, 27] width 47 height 15
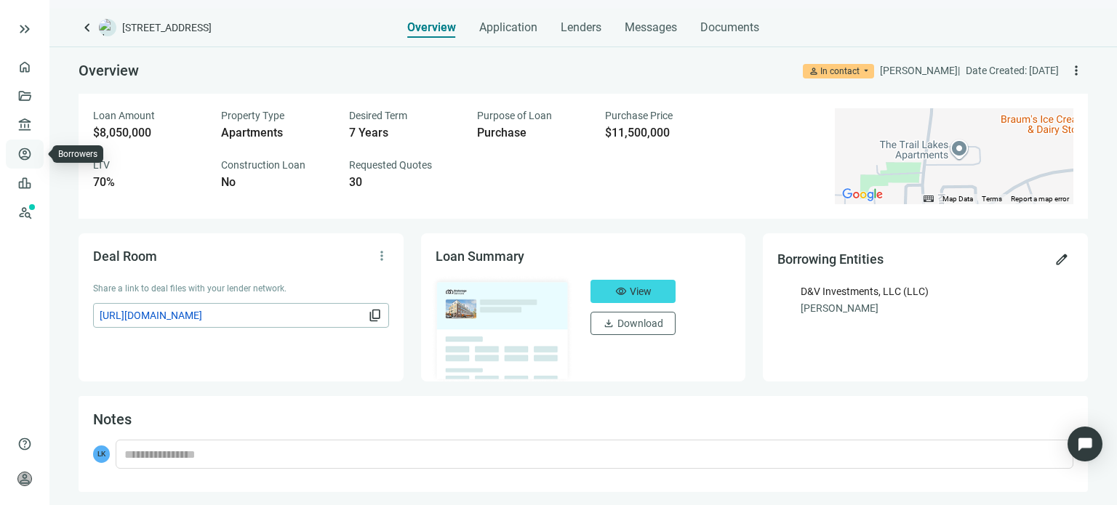
click at [36, 155] on link "Borrowers" at bounding box center [59, 154] width 47 height 12
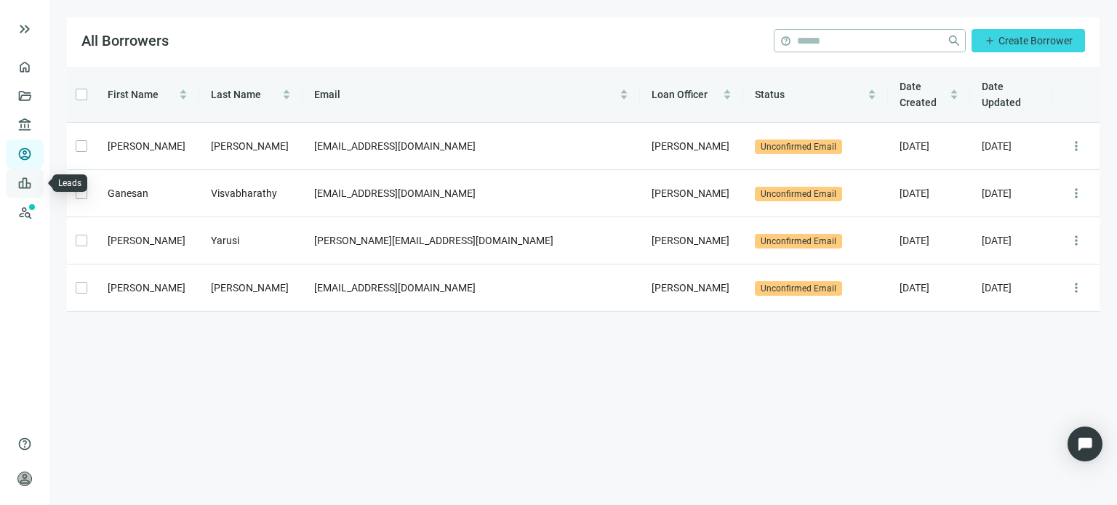
click at [36, 185] on link "Leads" at bounding box center [50, 183] width 28 height 12
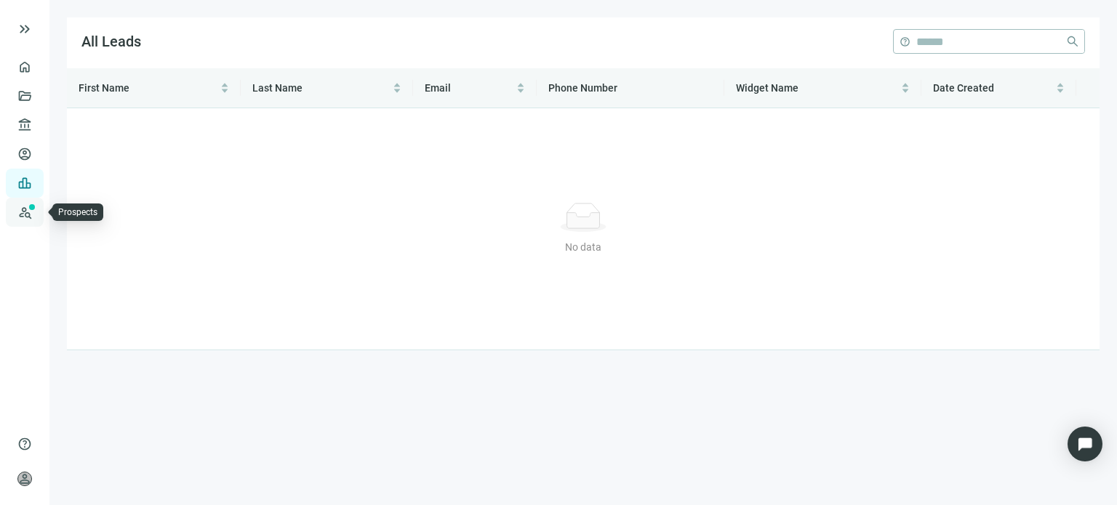
click at [36, 218] on link "Prospects New" at bounding box center [59, 212] width 47 height 29
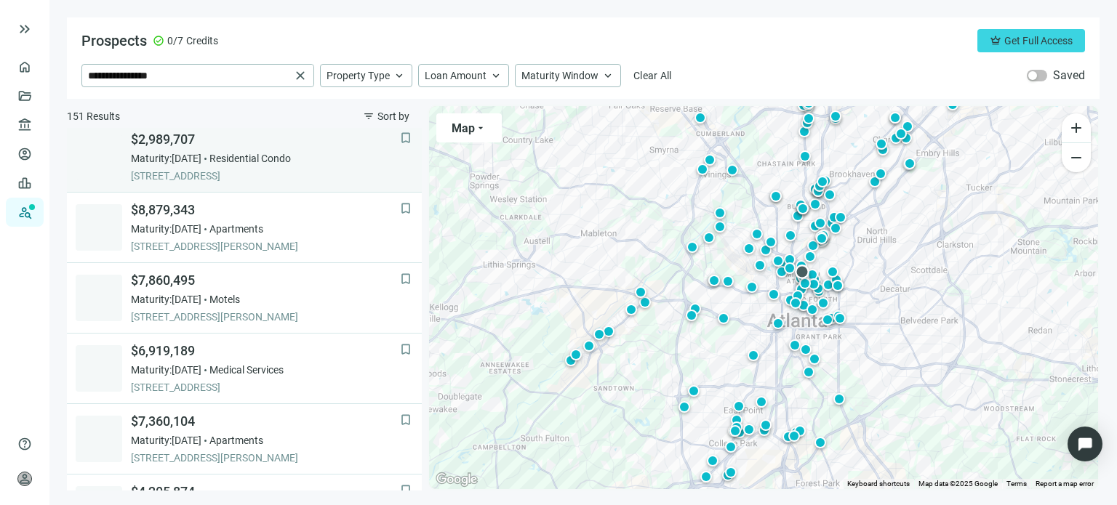
scroll to position [872, 0]
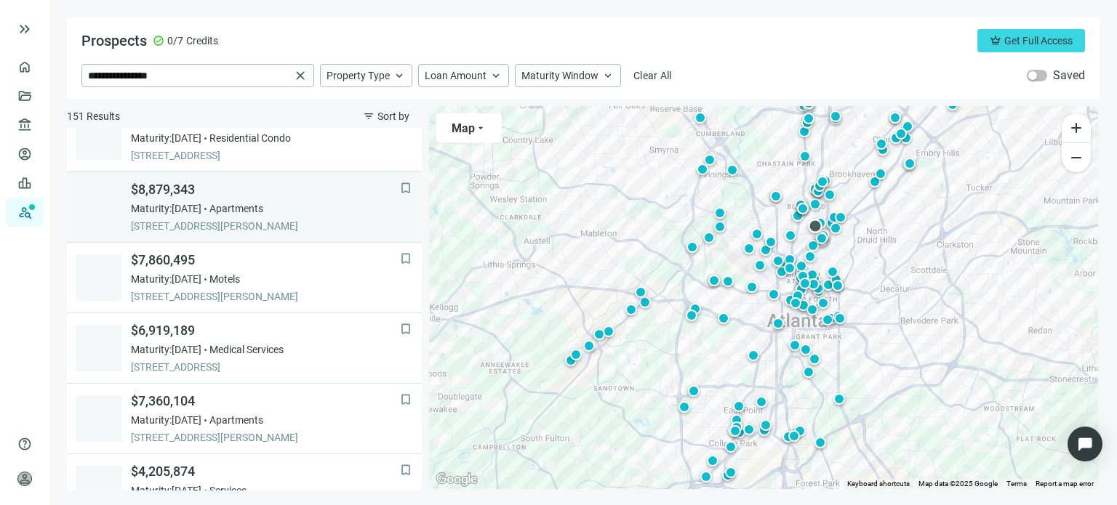
click at [183, 182] on span "$8,879,343" at bounding box center [265, 189] width 269 height 17
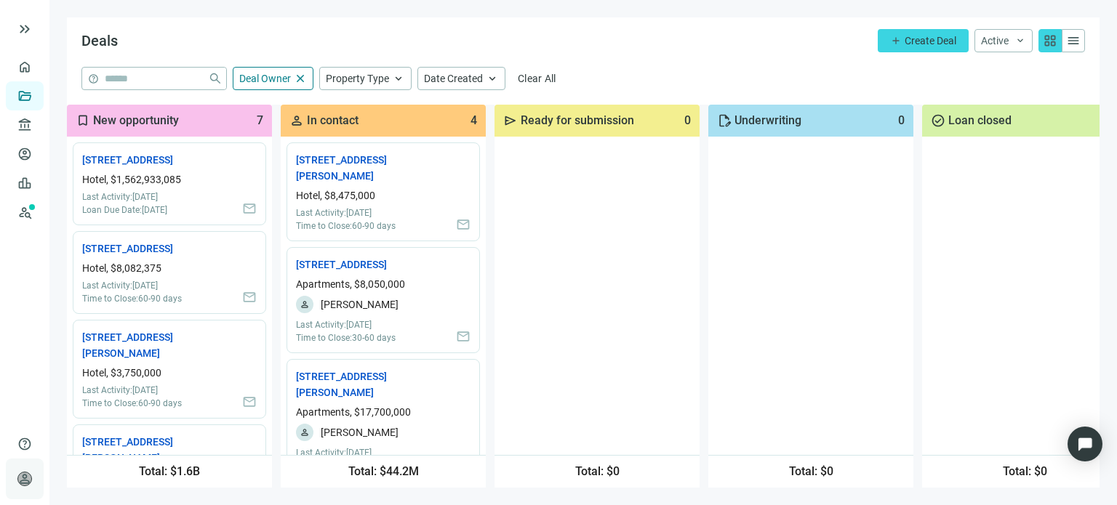
click at [26, 483] on span "person" at bounding box center [24, 479] width 15 height 15
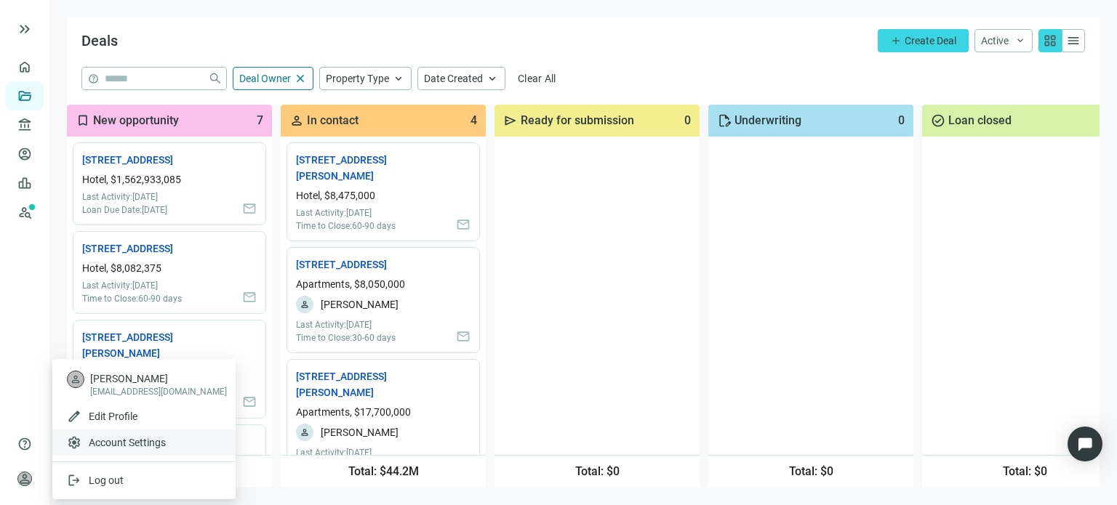
click at [95, 442] on span "Account Settings" at bounding box center [127, 442] width 77 height 15
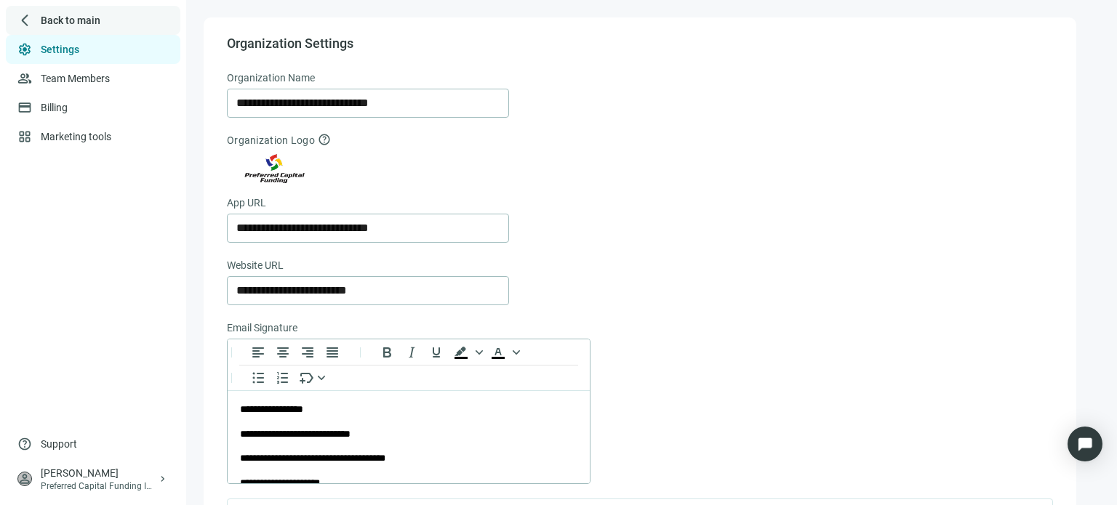
click at [32, 24] on div "arrow_back_ios_new Back to main" at bounding box center [93, 20] width 174 height 29
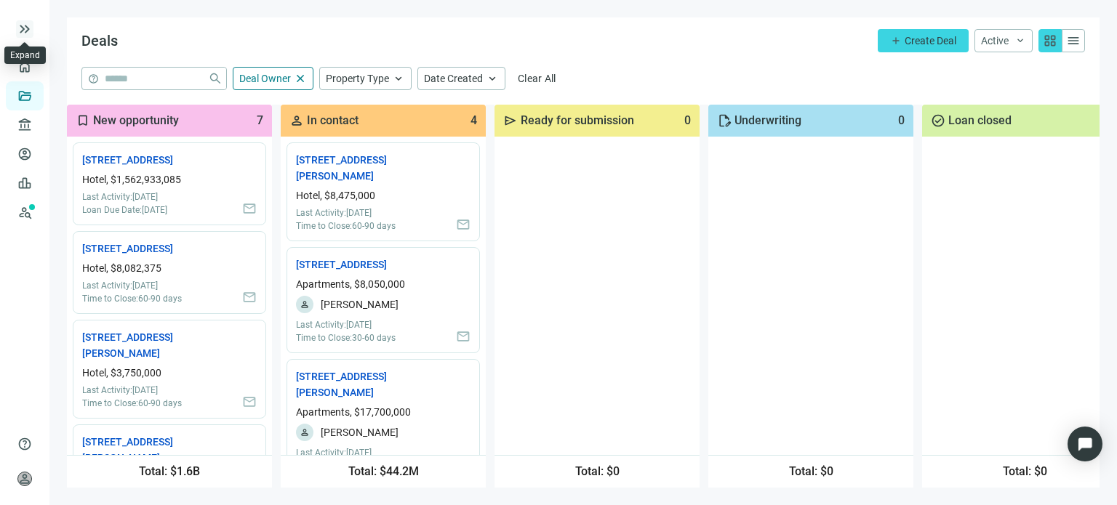
click at [27, 28] on span "keyboard_double_arrow_right" at bounding box center [24, 28] width 17 height 17
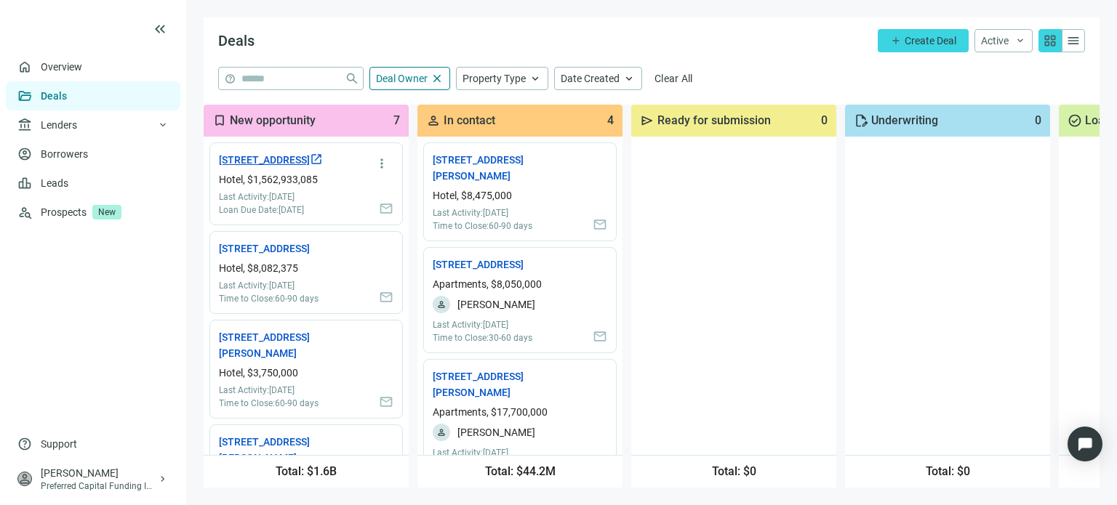
click at [283, 161] on link "637 W MARKET CIR, LITHIA SPRINGS, GA 30122 open_in_new" at bounding box center [271, 160] width 104 height 16
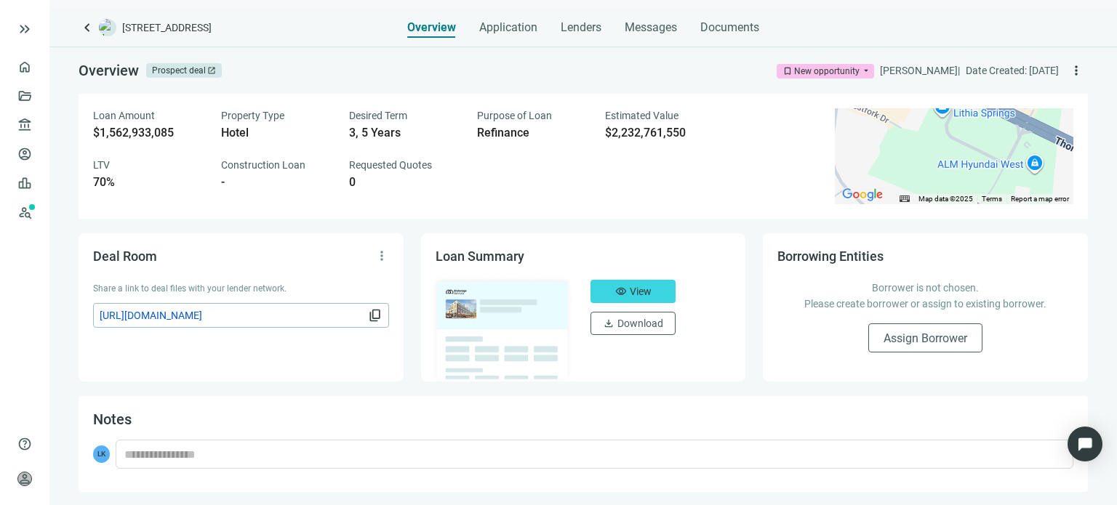
click at [374, 316] on span "content_copy" at bounding box center [375, 315] width 15 height 15
click at [36, 97] on link "Deals" at bounding box center [49, 96] width 26 height 12
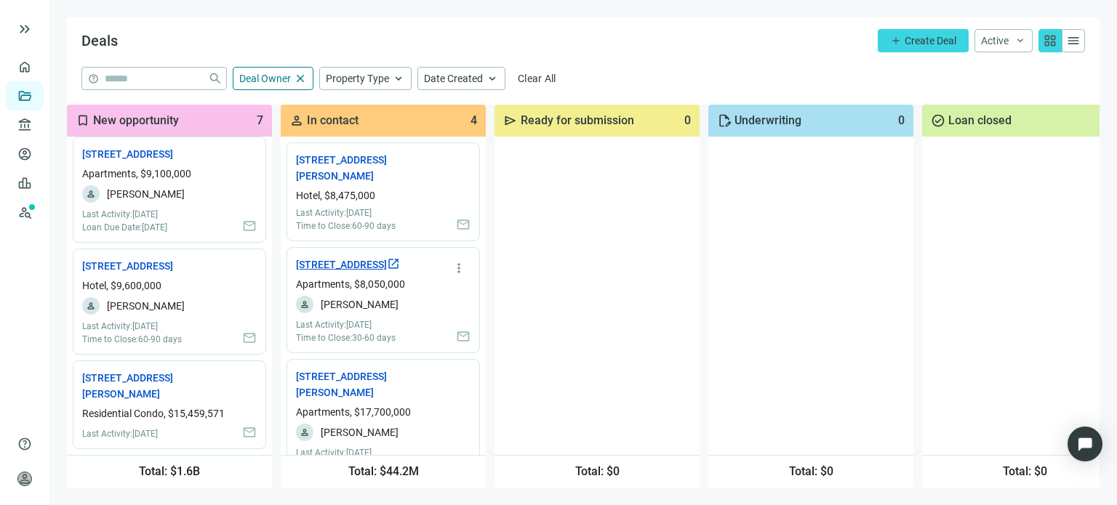
click at [331, 270] on link "[STREET_ADDRESS] open_in_new" at bounding box center [348, 265] width 104 height 16
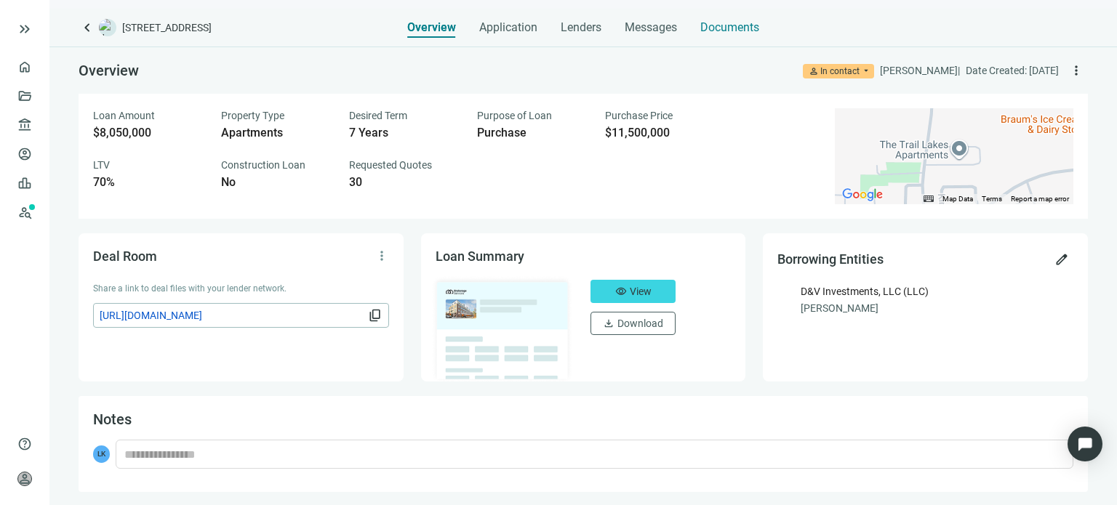
click at [740, 23] on span "Documents" at bounding box center [729, 27] width 59 height 15
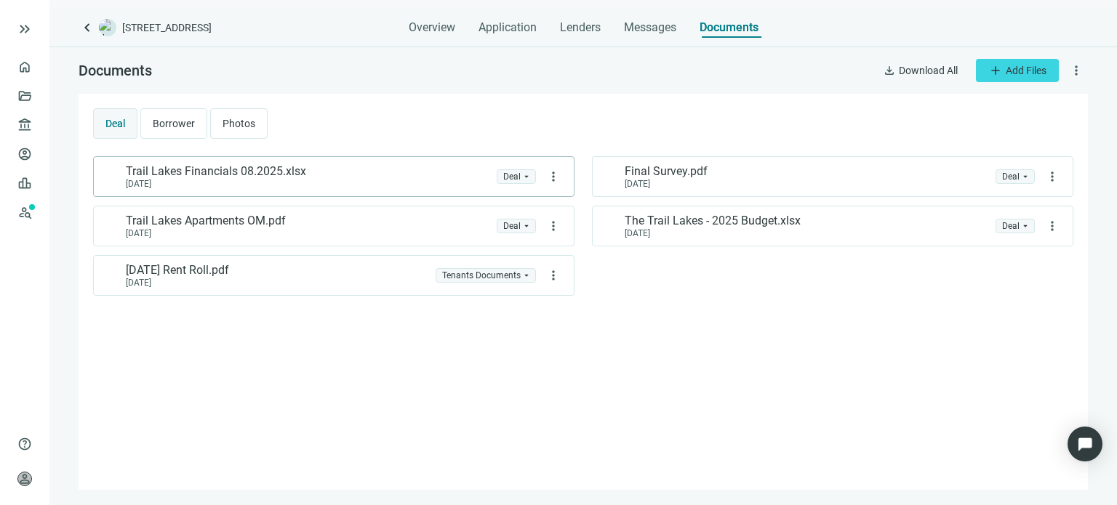
click at [530, 177] on div "folder Deal" at bounding box center [516, 176] width 39 height 15
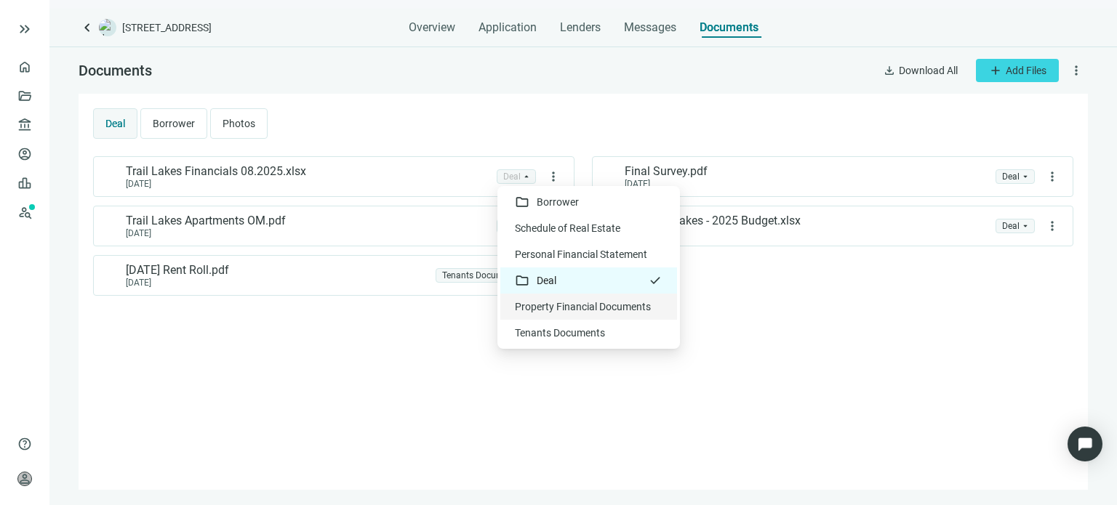
click at [350, 314] on div "Trail Lakes Financials 08.2025.xlsx 09.23.2025 folder Deal arrow_drop_down more…" at bounding box center [583, 315] width 980 height 319
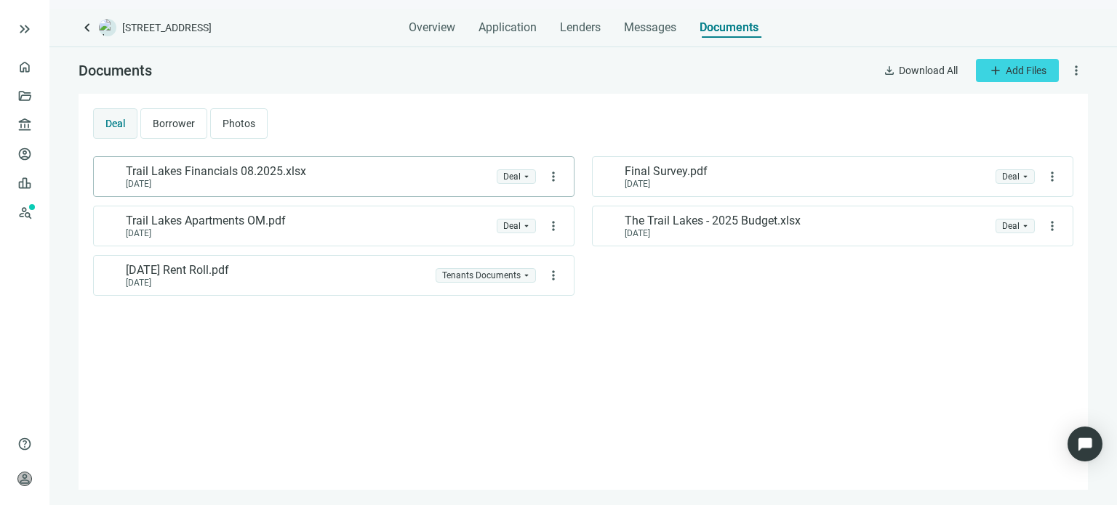
click at [529, 176] on div "folder Deal" at bounding box center [516, 176] width 39 height 15
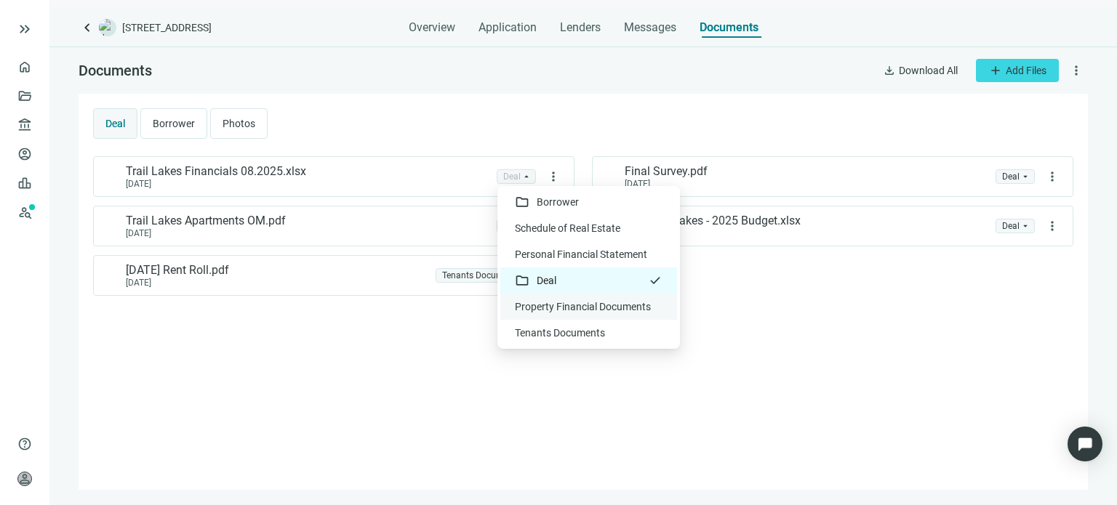
click at [546, 305] on div "Property Financial Documents" at bounding box center [589, 307] width 148 height 15
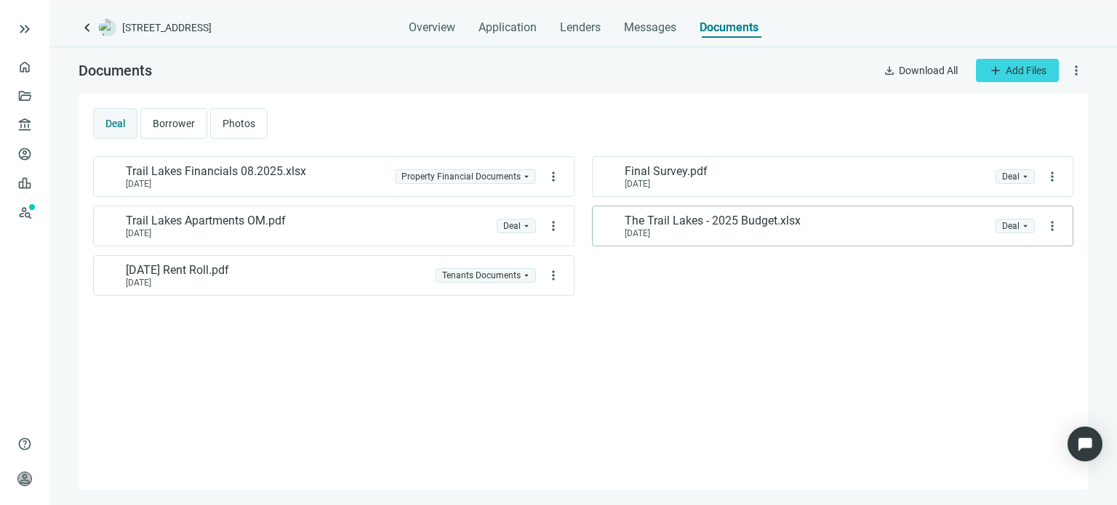
click at [1027, 225] on span "folder Deal" at bounding box center [1015, 226] width 26 height 13
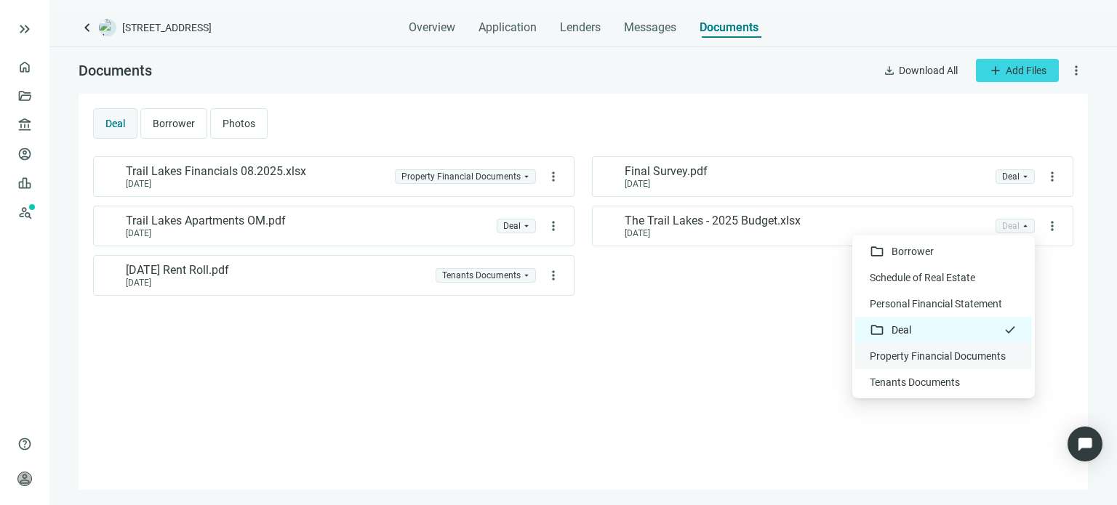
click at [926, 352] on div "Property Financial Documents" at bounding box center [943, 356] width 148 height 15
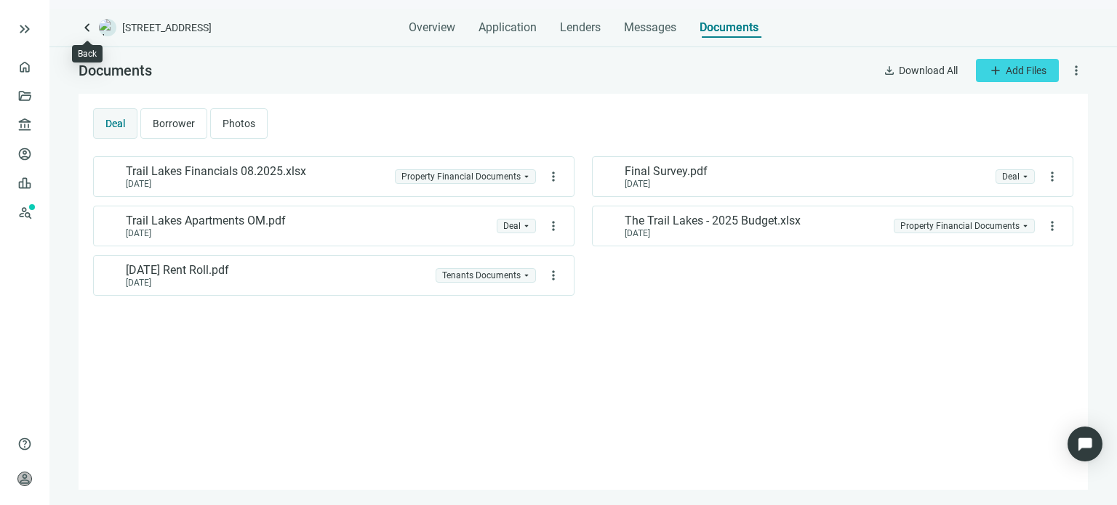
click at [90, 25] on span "keyboard_arrow_left" at bounding box center [87, 27] width 17 height 17
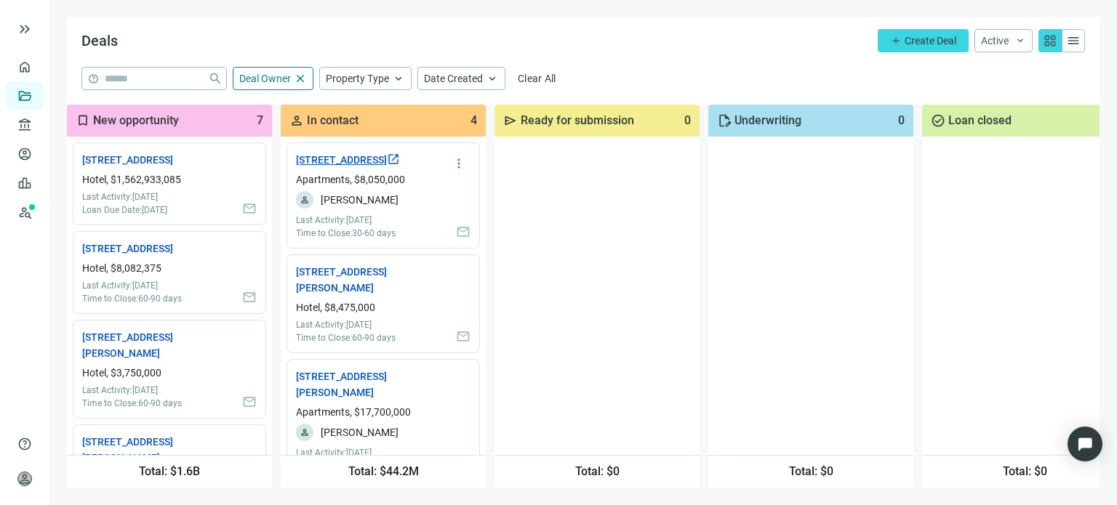
click at [331, 168] on link "7149 Trail Lake Dr, Fort Worth, TX 76133 open_in_new" at bounding box center [348, 160] width 104 height 16
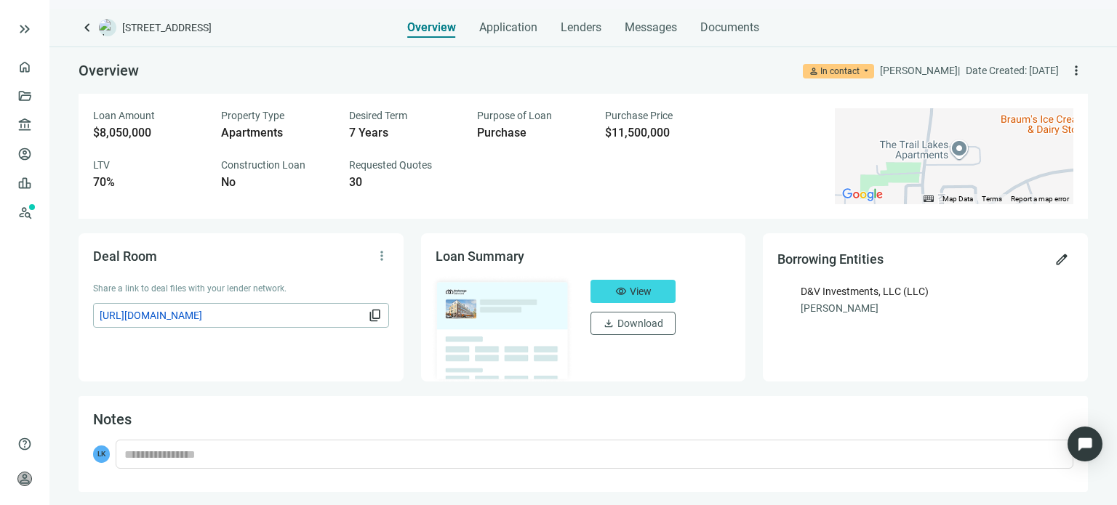
click at [369, 314] on span "content_copy" at bounding box center [375, 315] width 15 height 15
click at [372, 315] on span "content_copy" at bounding box center [375, 315] width 15 height 15
click at [720, 32] on span "Documents" at bounding box center [729, 27] width 59 height 15
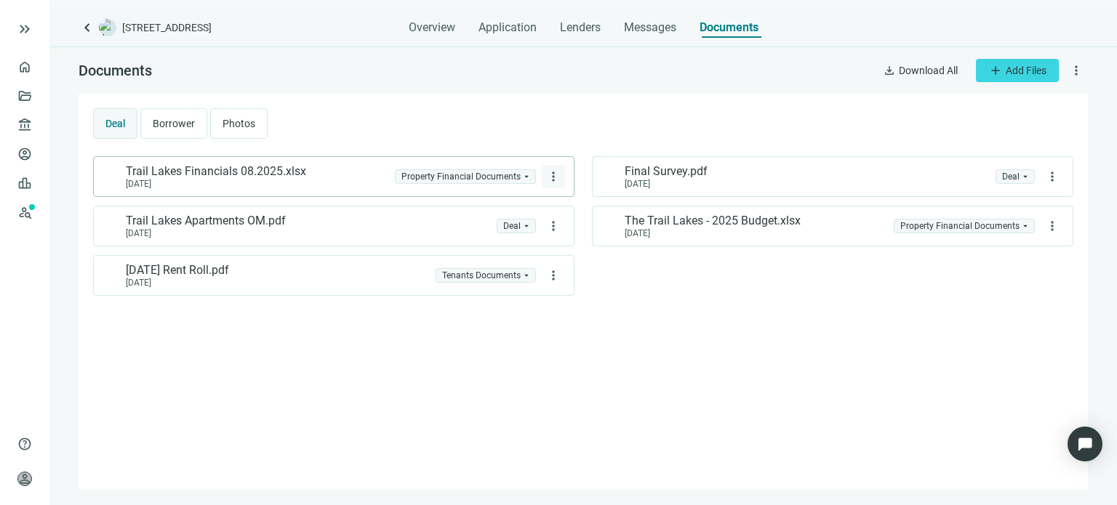
click at [556, 177] on span "more_vert" at bounding box center [553, 176] width 15 height 15
click at [551, 127] on div "Deal Borrower Photos" at bounding box center [583, 123] width 980 height 31
click at [523, 177] on span "Property Financial Documents" at bounding box center [465, 176] width 128 height 13
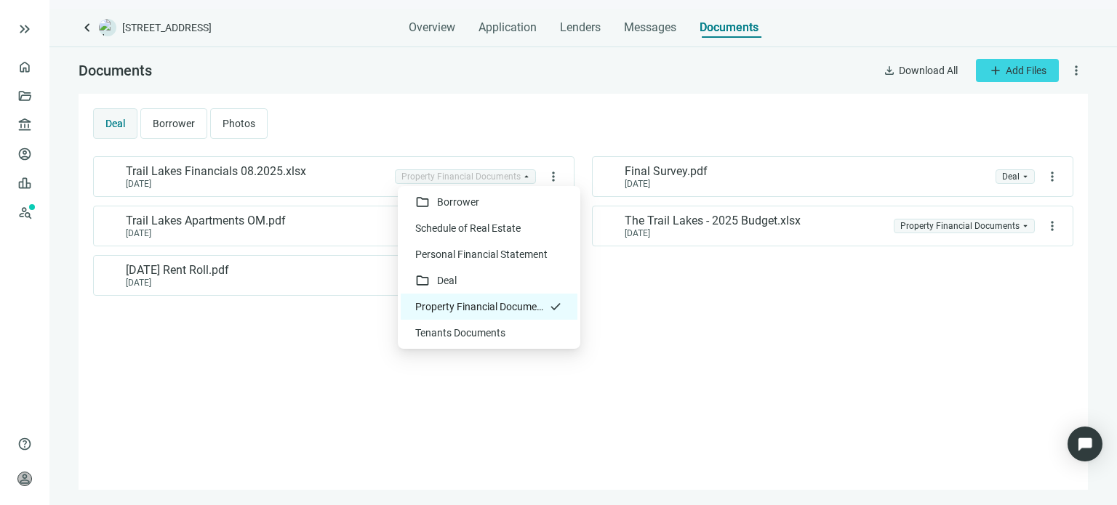
click at [637, 316] on div "Trail Lakes Financials 08.2025.xlsx 09.23.2025 Property Financial Documents arr…" at bounding box center [583, 315] width 980 height 319
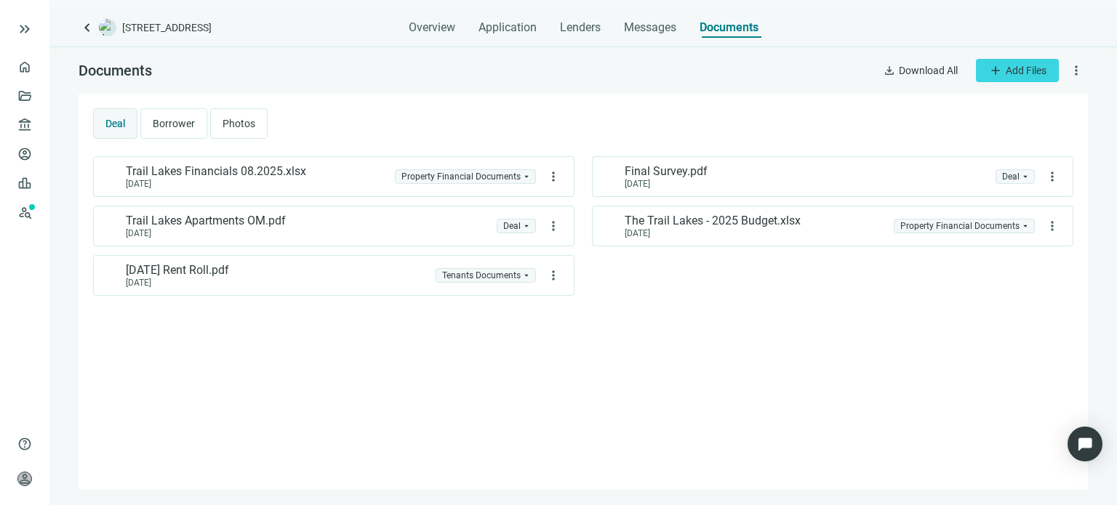
click at [1075, 68] on span "more_vert" at bounding box center [1076, 70] width 15 height 15
click at [1029, 134] on span "Manage Access" at bounding box center [1037, 130] width 71 height 12
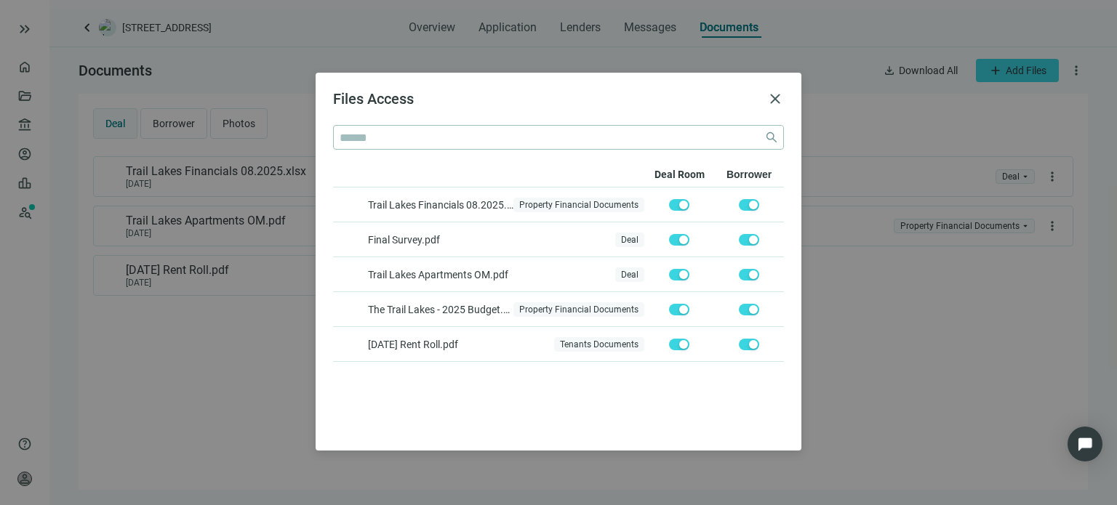
click at [679, 203] on div "button" at bounding box center [683, 205] width 9 height 9
click at [672, 306] on span "button" at bounding box center [679, 310] width 20 height 12
click at [772, 103] on span "close" at bounding box center [774, 98] width 17 height 17
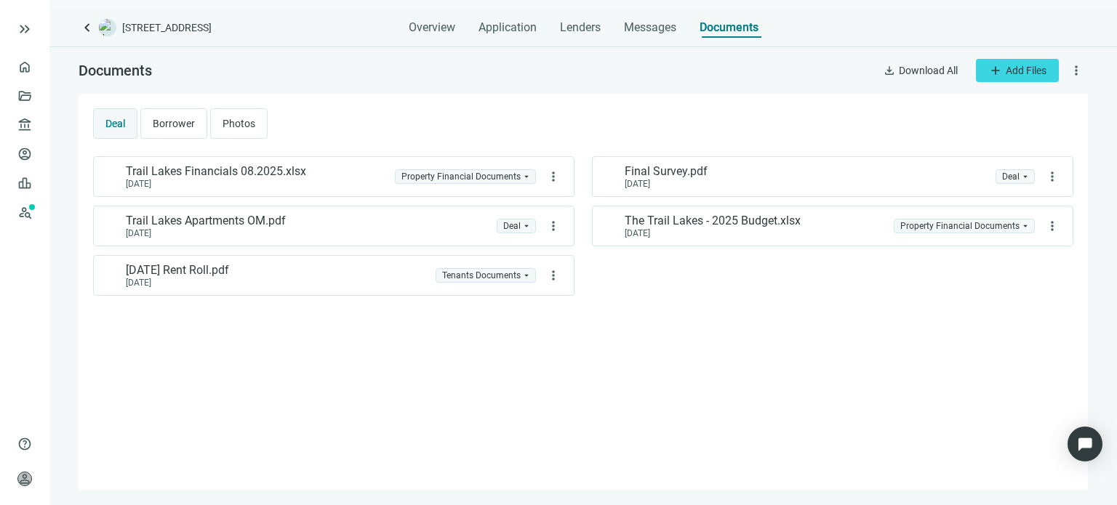
click at [1079, 75] on span "more_vert" at bounding box center [1076, 70] width 15 height 15
click at [305, 336] on div "Trail Lakes Financials 08.2025.xlsx 09.23.2025 Property Financial Documents arr…" at bounding box center [583, 315] width 980 height 319
click at [439, 23] on span "Overview" at bounding box center [432, 27] width 47 height 15
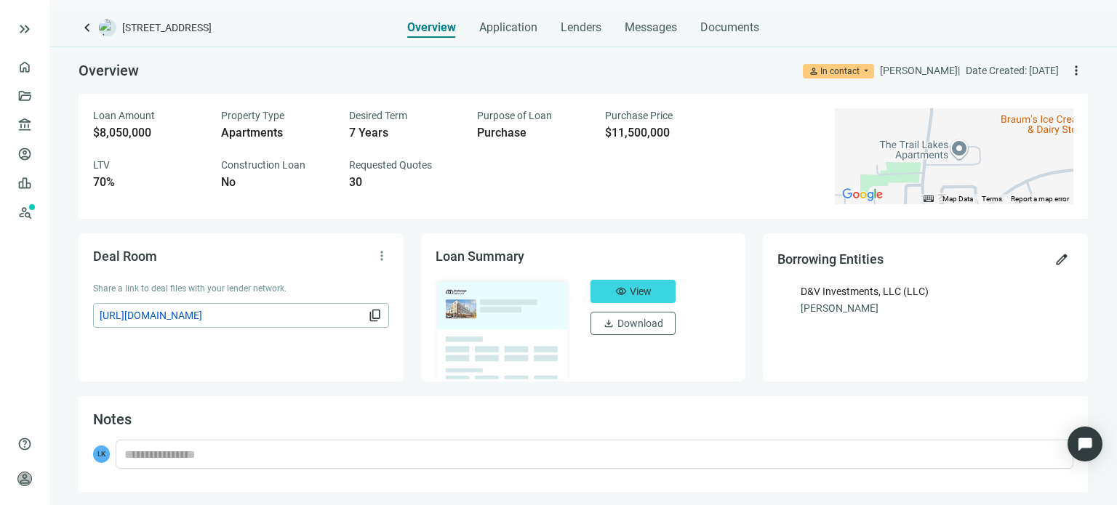
click at [372, 315] on span "content_copy" at bounding box center [375, 315] width 15 height 15
click at [729, 31] on span "Documents" at bounding box center [729, 27] width 59 height 15
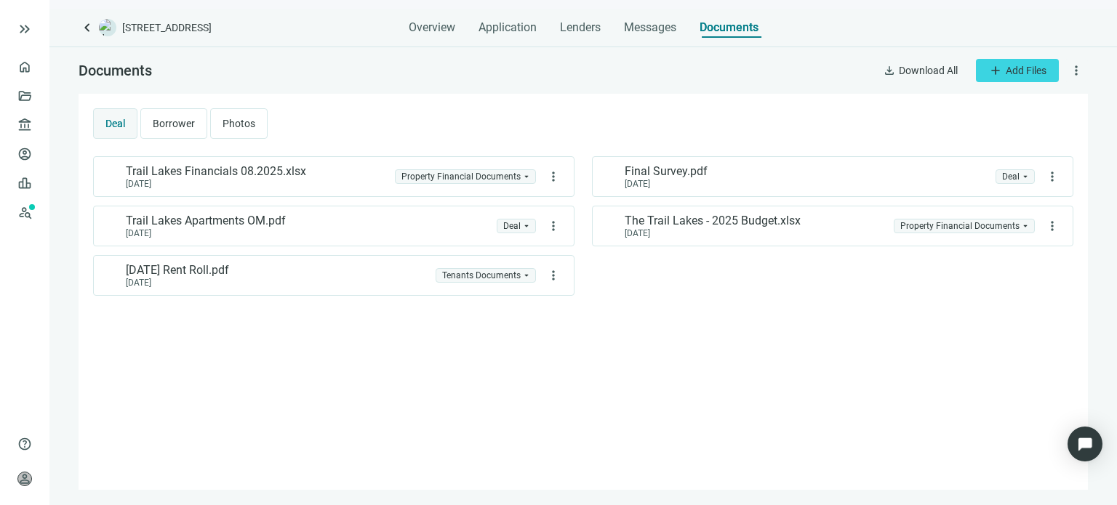
click at [1075, 73] on span "more_vert" at bounding box center [1076, 70] width 15 height 15
click at [670, 124] on div "Deal Borrower Photos" at bounding box center [583, 123] width 980 height 31
click at [23, 481] on span "person" at bounding box center [24, 479] width 15 height 15
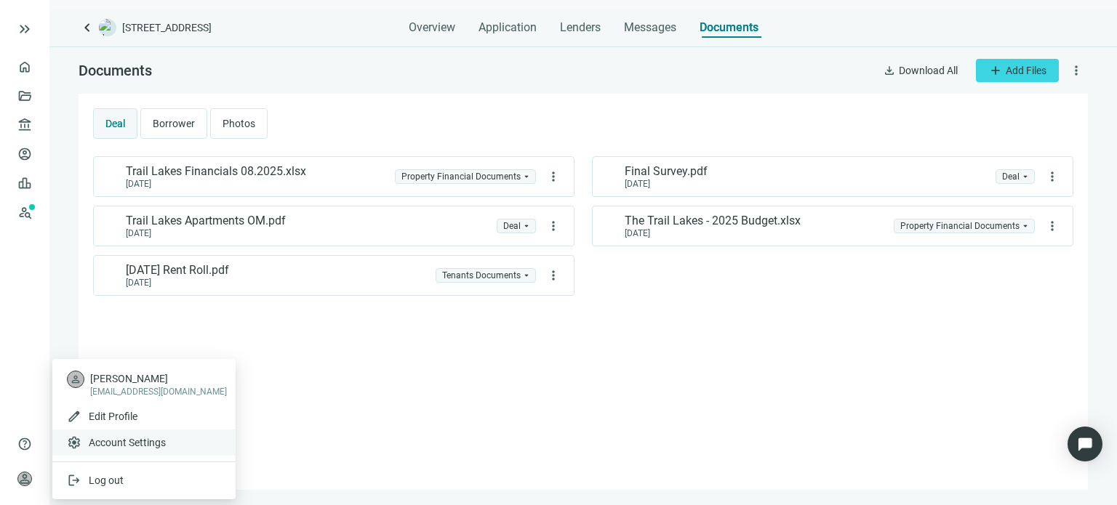
click at [116, 441] on span "Account Settings" at bounding box center [127, 442] width 77 height 15
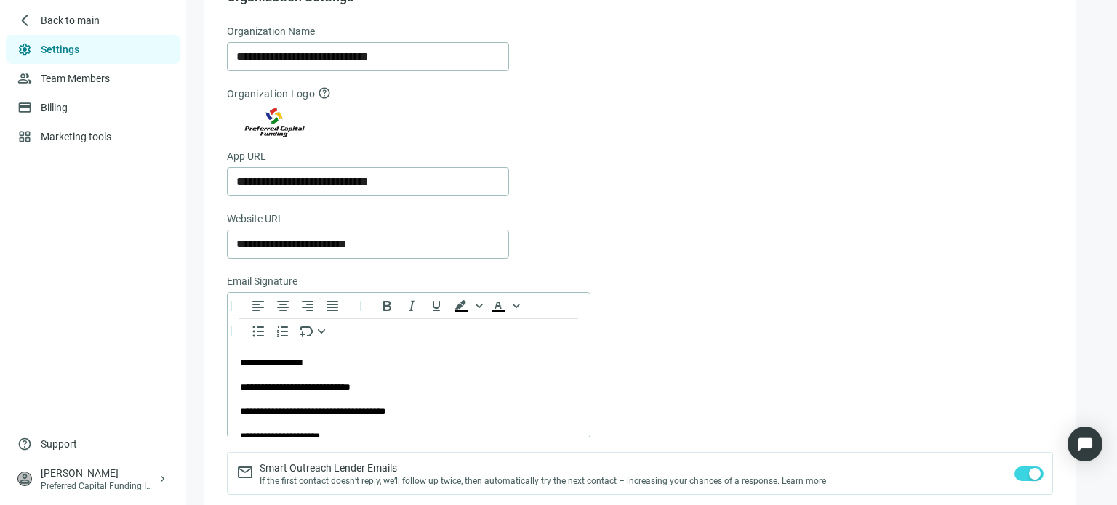
scroll to position [87, 0]
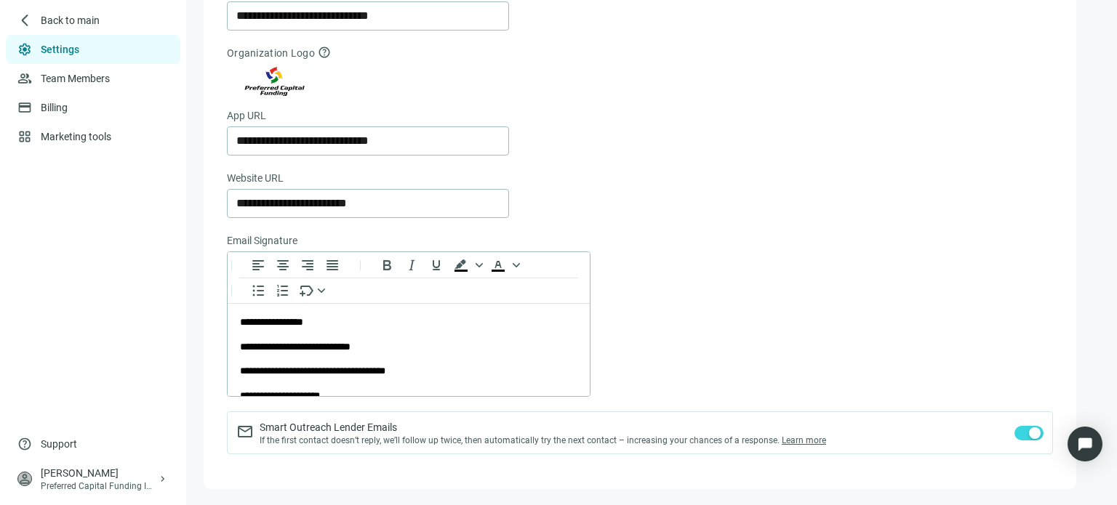
click at [58, 47] on link "Settings" at bounding box center [60, 50] width 39 height 12
click at [64, 78] on link "Team Members" at bounding box center [77, 79] width 72 height 12
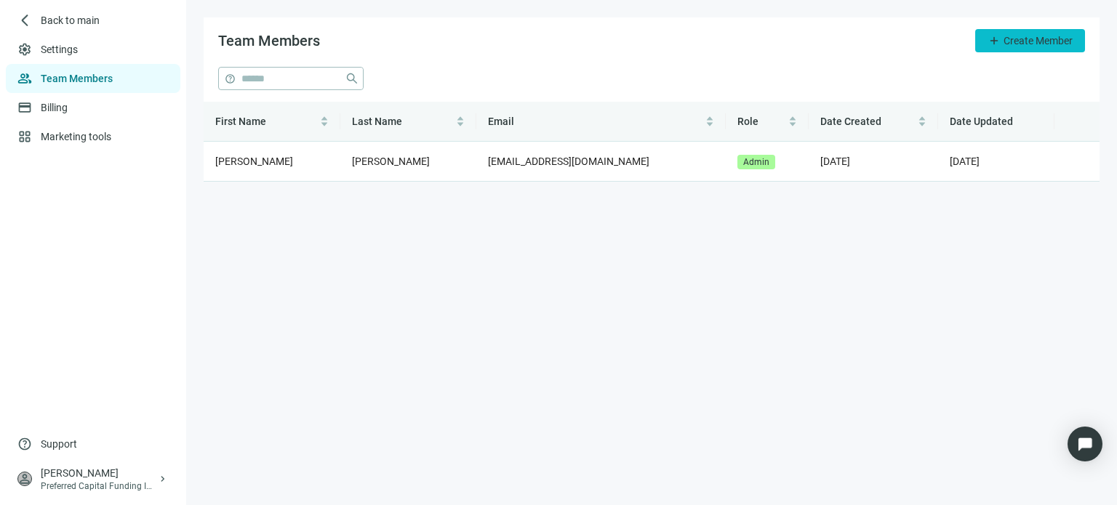
click at [1021, 47] on button "add Create Member" at bounding box center [1030, 40] width 110 height 23
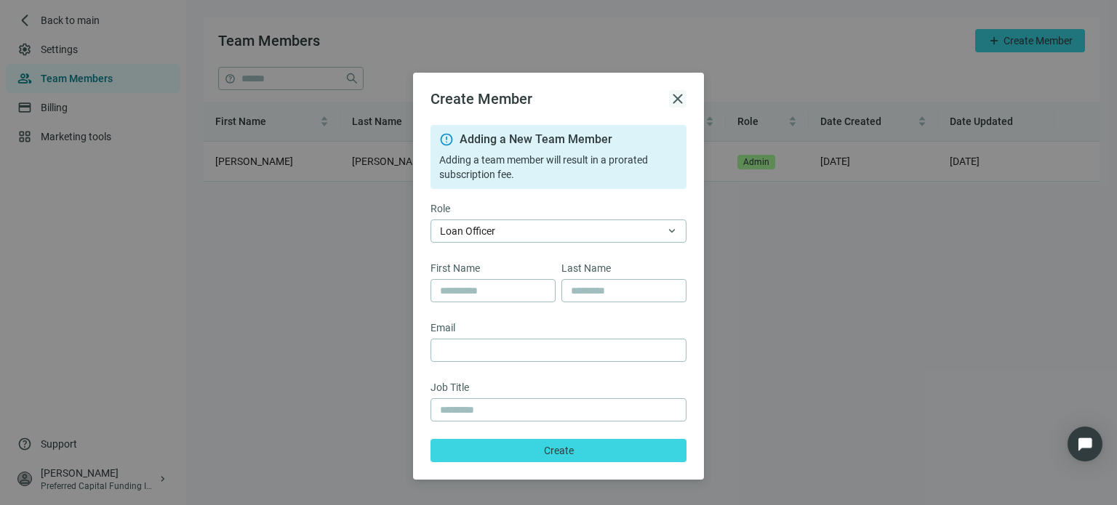
click at [676, 101] on span "close" at bounding box center [677, 98] width 17 height 17
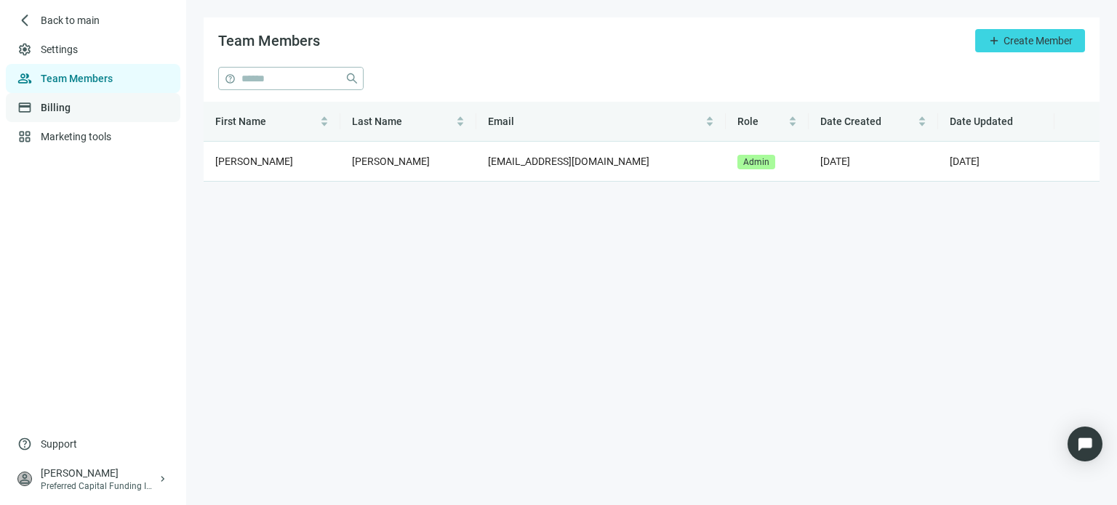
click at [71, 112] on link "Billing" at bounding box center [56, 108] width 30 height 12
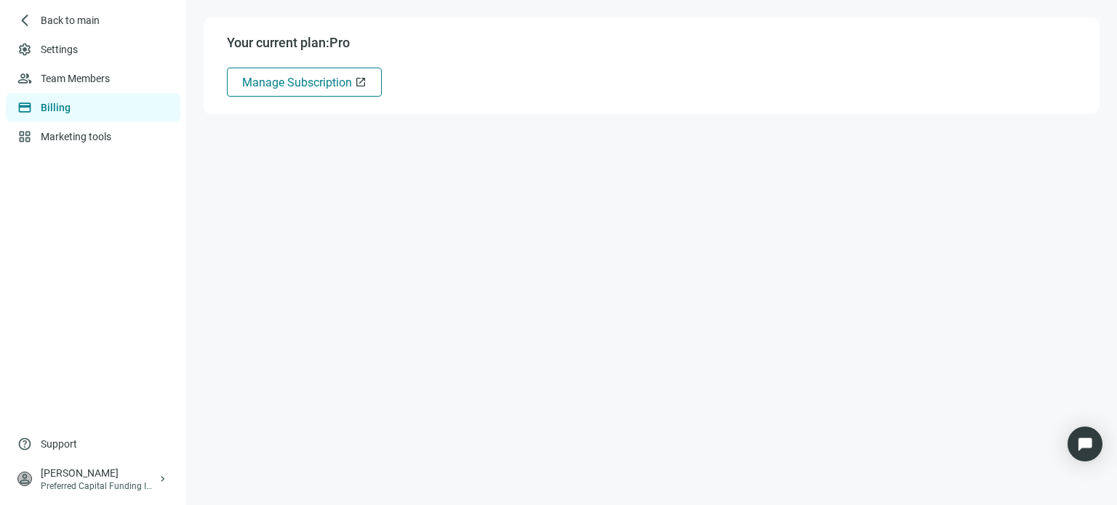
click at [321, 87] on span "Manage Subscription" at bounding box center [297, 83] width 110 height 14
click at [76, 139] on link "Marketing tools" at bounding box center [77, 137] width 73 height 12
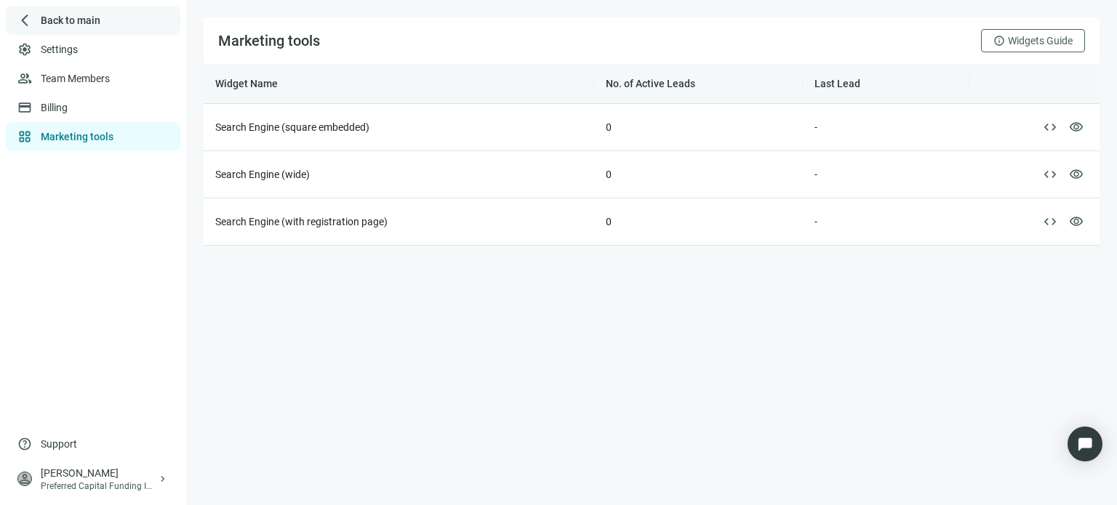
click at [26, 18] on span "arrow_back_ios_new" at bounding box center [24, 20] width 15 height 15
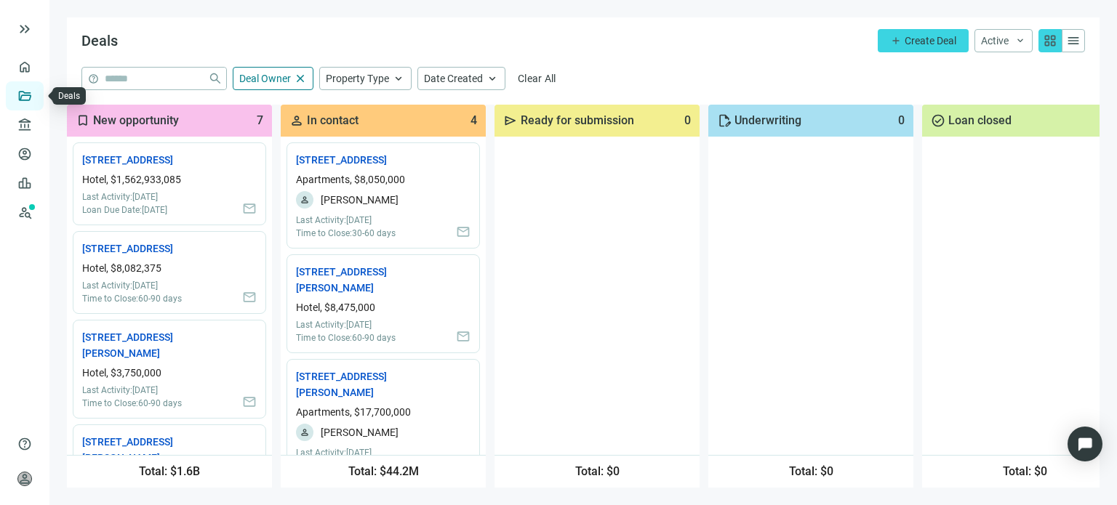
click at [36, 92] on link "Deals" at bounding box center [49, 96] width 26 height 12
click at [36, 95] on link "Deals" at bounding box center [49, 96] width 26 height 12
click at [335, 168] on link "[STREET_ADDRESS] open_in_new" at bounding box center [348, 160] width 104 height 16
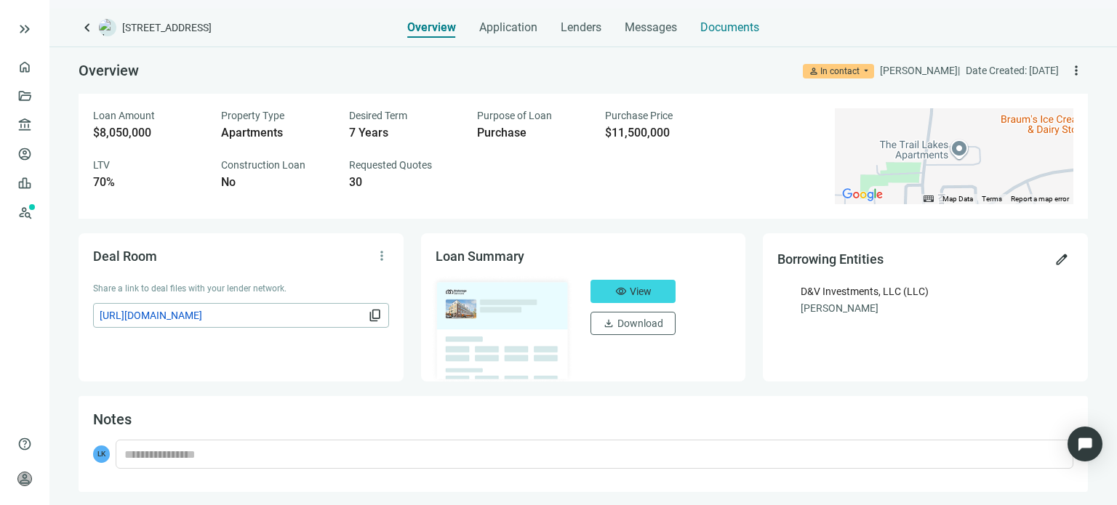
click at [730, 29] on span "Documents" at bounding box center [729, 27] width 59 height 15
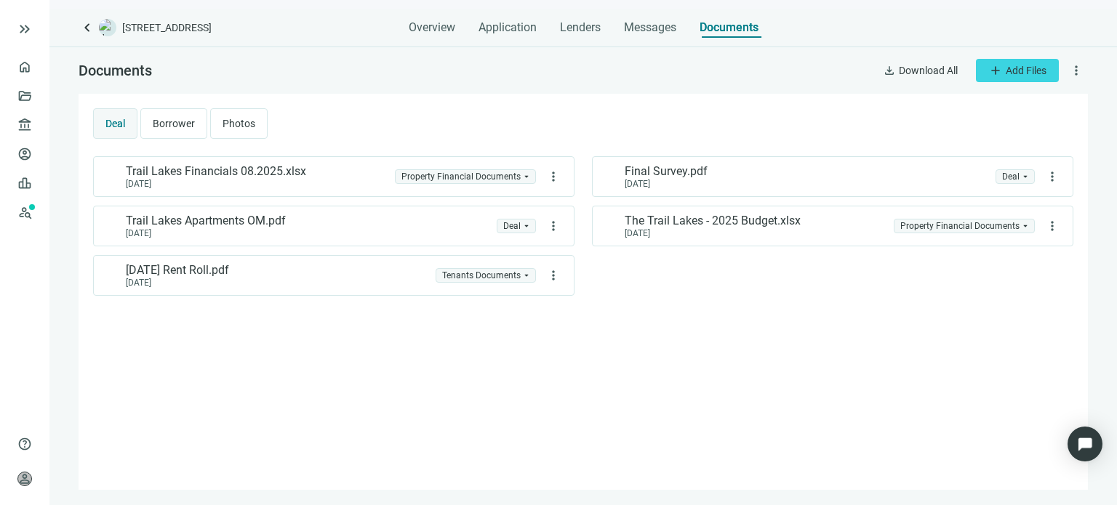
click at [177, 124] on span "Borrower" at bounding box center [174, 124] width 42 height 12
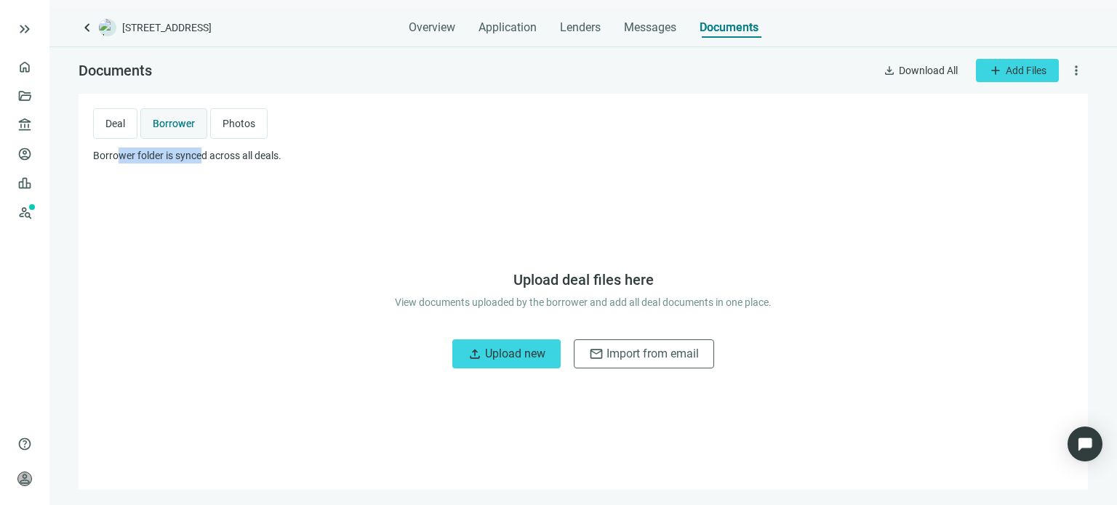
drag, startPoint x: 121, startPoint y: 156, endPoint x: 200, endPoint y: 158, distance: 78.5
click at [200, 158] on span "Borrower folder is synced across all deals." at bounding box center [187, 156] width 188 height 12
click at [229, 123] on span "Photos" at bounding box center [238, 124] width 33 height 12
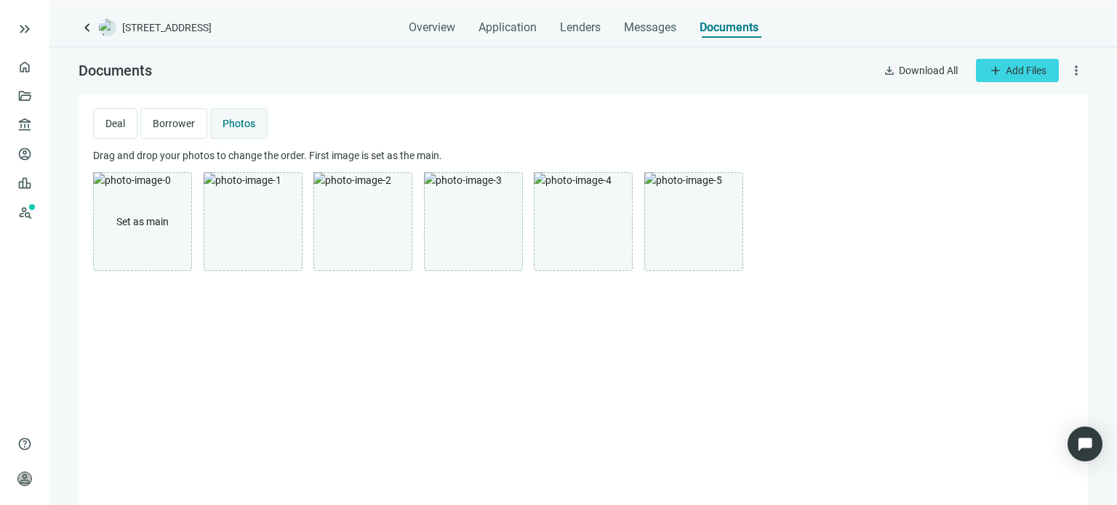
drag, startPoint x: 118, startPoint y: 119, endPoint x: 157, endPoint y: 125, distance: 39.0
click at [118, 118] on span "Deal" at bounding box center [115, 124] width 20 height 12
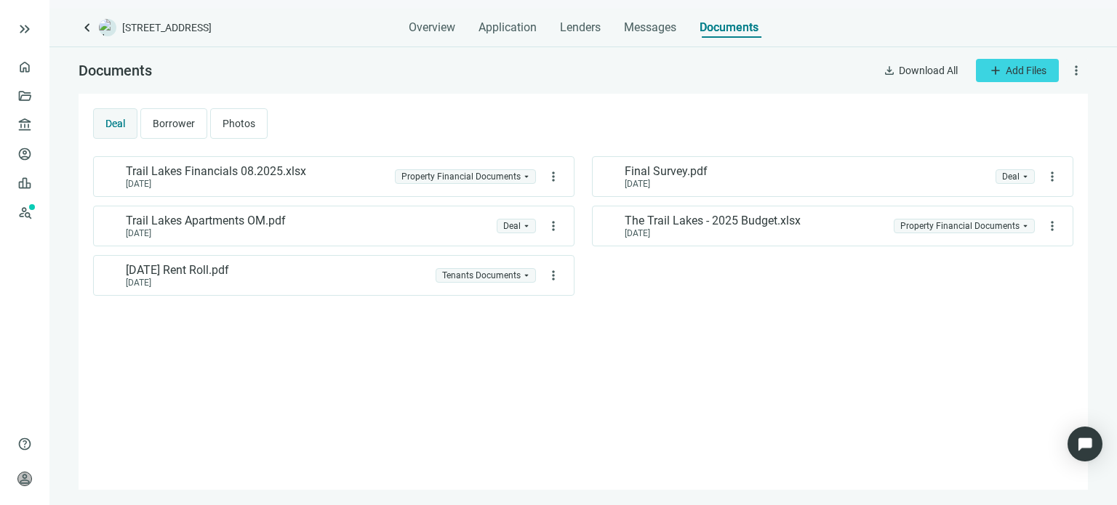
click at [1070, 71] on span "more_vert" at bounding box center [1076, 70] width 15 height 15
click at [1042, 127] on span "Manage Access" at bounding box center [1037, 130] width 71 height 12
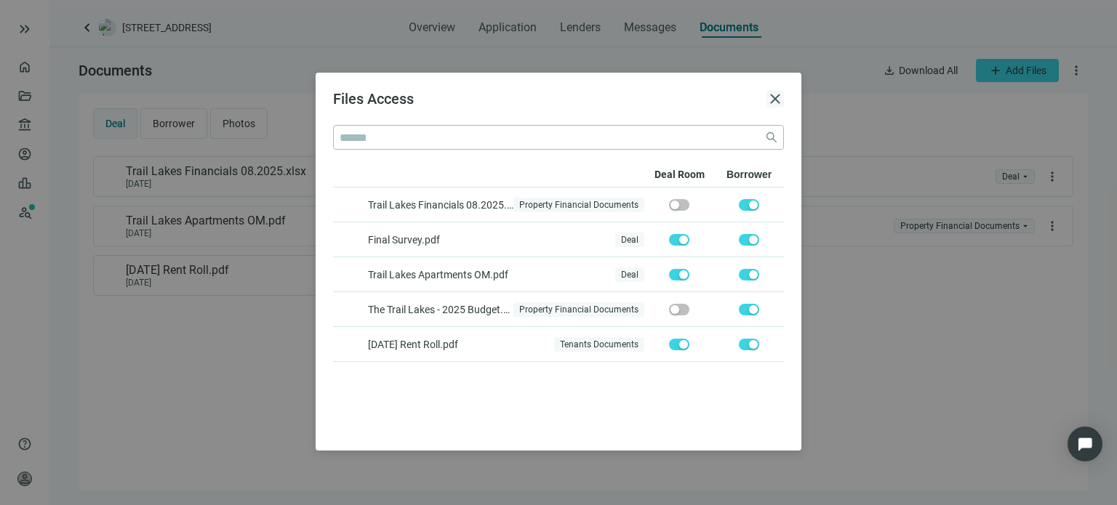
click at [777, 100] on span "close" at bounding box center [774, 98] width 17 height 17
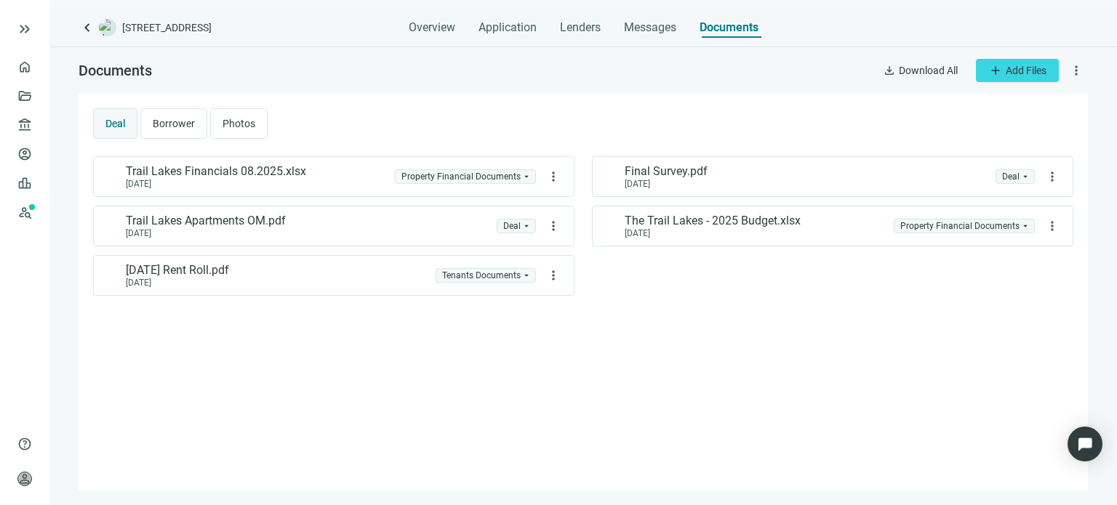
click at [1079, 67] on span "more_vert" at bounding box center [1076, 70] width 15 height 15
click at [1041, 105] on span "Templates" at bounding box center [1025, 104] width 47 height 12
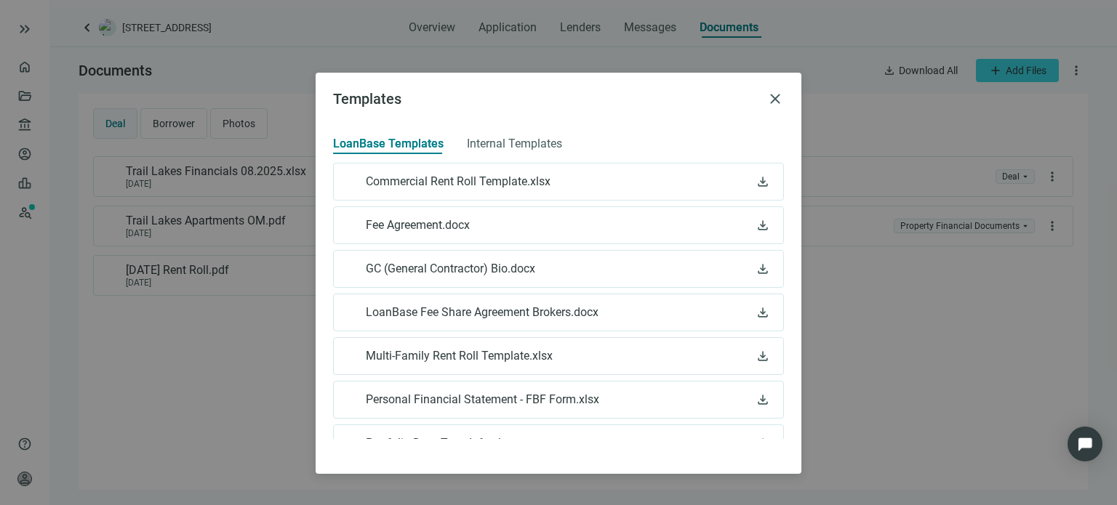
click at [423, 180] on span "Commercial Rent Roll Template.xlsx" at bounding box center [458, 181] width 185 height 15
click at [755, 182] on span "download" at bounding box center [762, 181] width 15 height 15
click at [515, 142] on span "Internal Templates" at bounding box center [514, 144] width 95 height 15
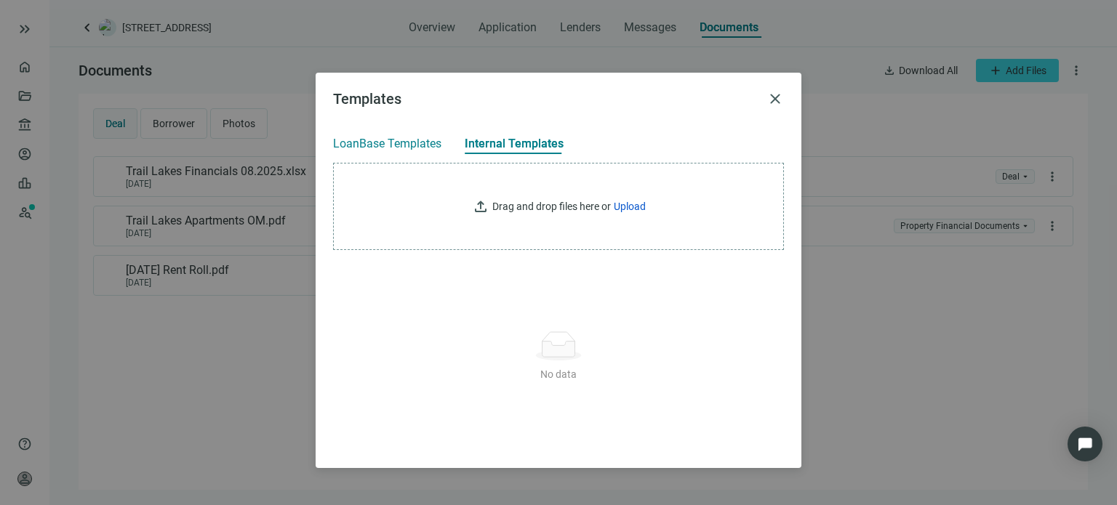
click at [403, 145] on span "LoanBase Templates" at bounding box center [387, 144] width 108 height 15
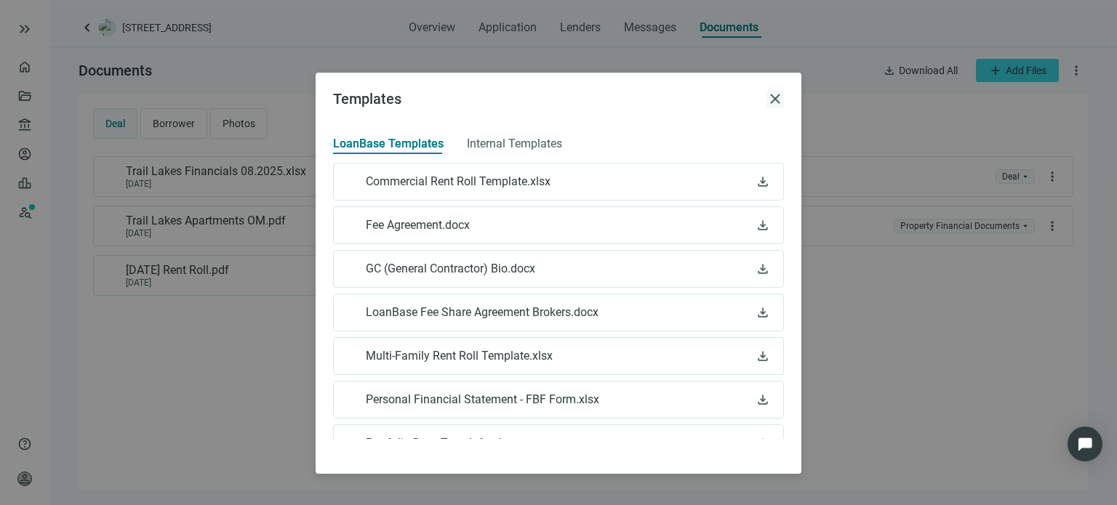
click at [777, 101] on span "close" at bounding box center [774, 98] width 17 height 17
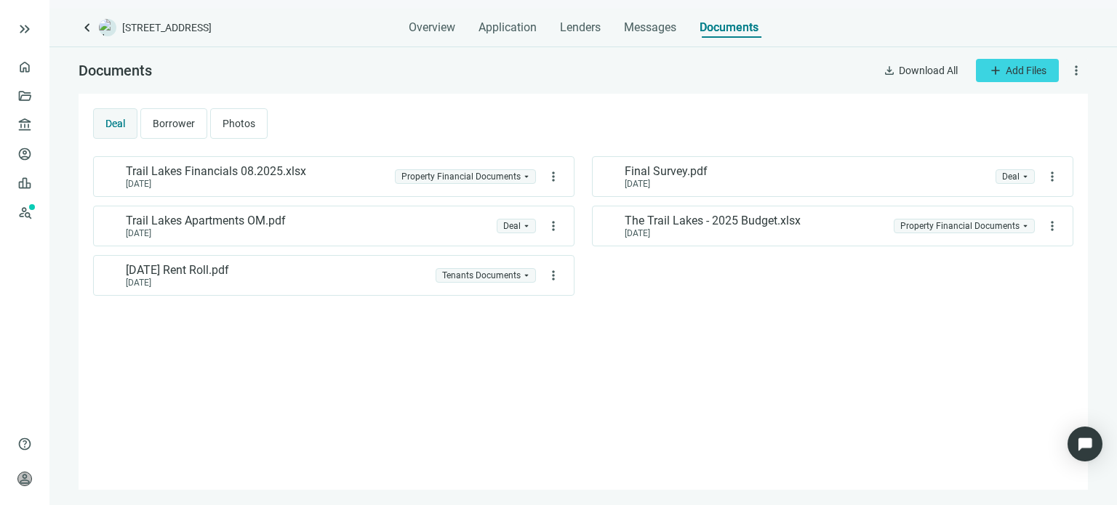
click at [1077, 70] on span "more_vert" at bounding box center [1076, 70] width 15 height 15
click at [555, 273] on span "more_vert" at bounding box center [553, 275] width 15 height 15
click at [727, 311] on div "Trail Lakes Financials 08.2025.xlsx [DATE] Property Financial Documents arrow_d…" at bounding box center [583, 315] width 980 height 319
click at [1077, 74] on span "more_vert" at bounding box center [1076, 70] width 15 height 15
click at [1024, 127] on span "Manage Access" at bounding box center [1037, 130] width 71 height 12
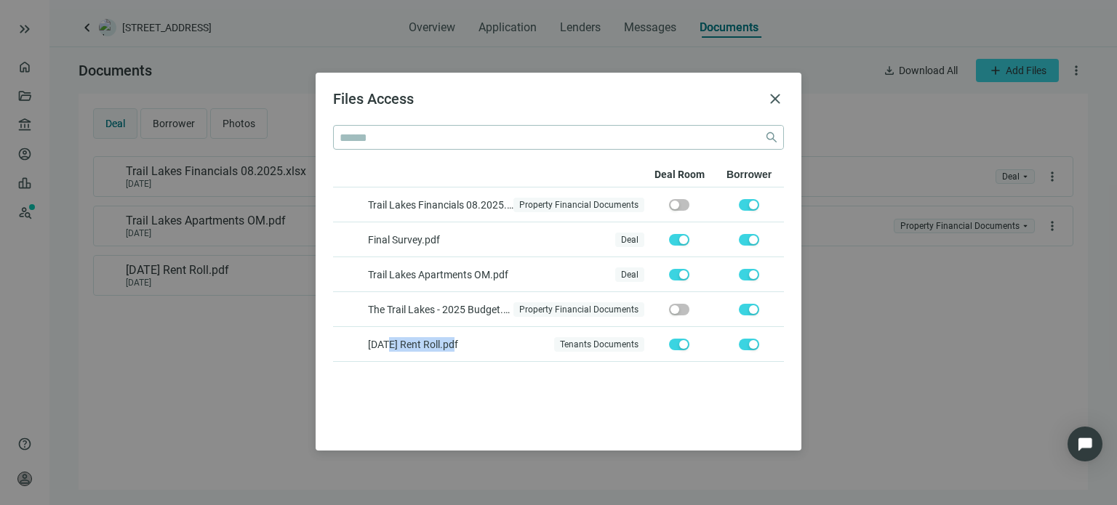
drag, startPoint x: 393, startPoint y: 345, endPoint x: 454, endPoint y: 346, distance: 61.1
click at [454, 346] on span "[DATE] Rent Roll.pdf" at bounding box center [413, 344] width 90 height 15
click at [680, 343] on div "button" at bounding box center [683, 344] width 9 height 9
click at [679, 345] on button "button" at bounding box center [679, 345] width 20 height 12
click at [773, 97] on span "close" at bounding box center [774, 98] width 17 height 17
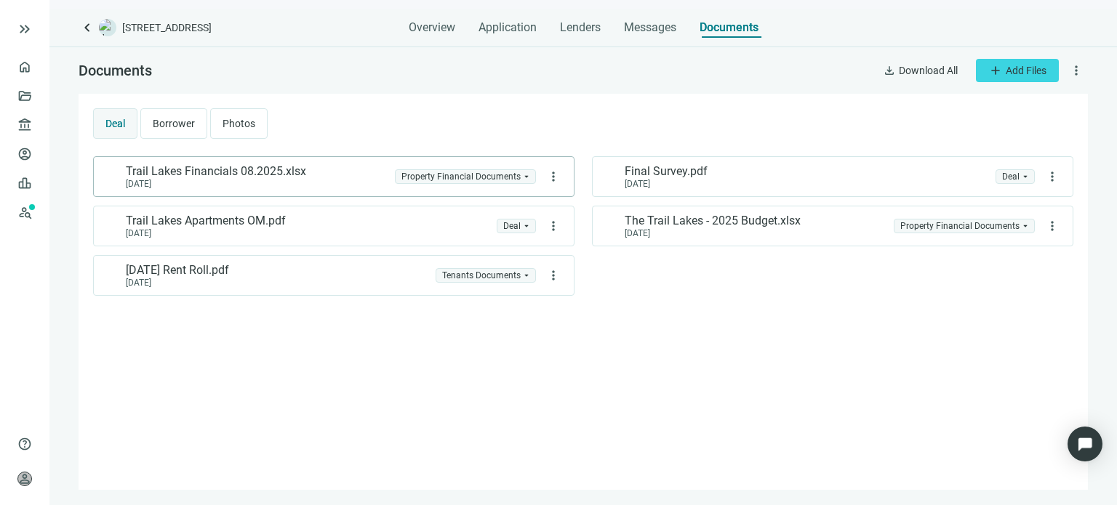
click at [523, 174] on span "Property Financial Documents" at bounding box center [465, 176] width 128 height 13
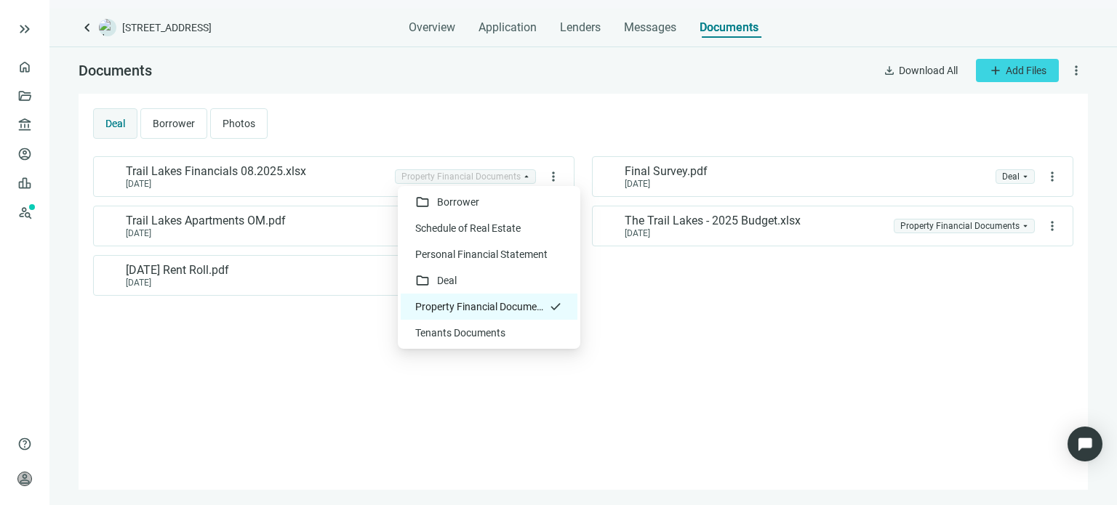
click at [465, 307] on div "Property Financial Documents" at bounding box center [481, 307] width 133 height 15
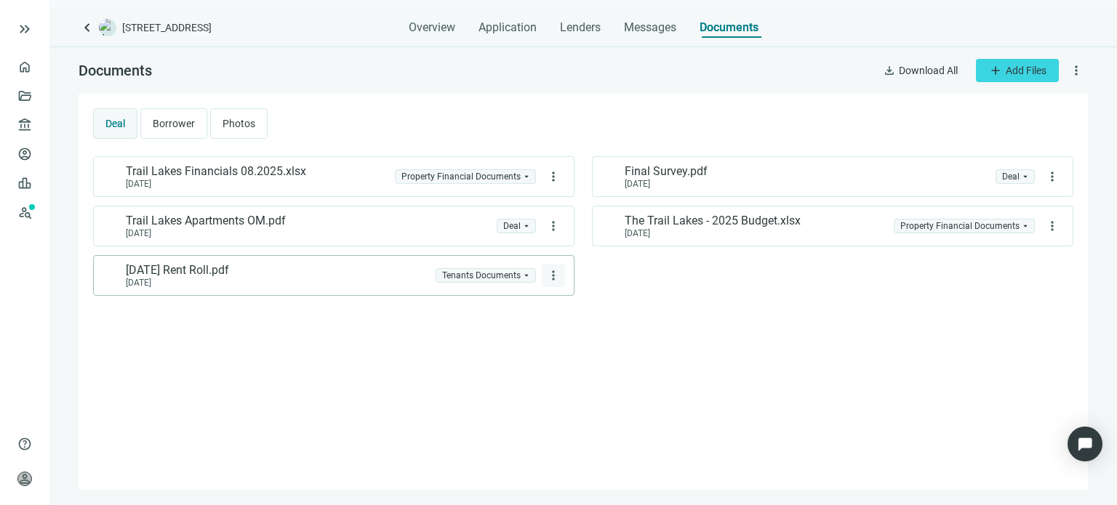
click at [550, 273] on span "more_vert" at bounding box center [553, 275] width 15 height 15
click at [646, 324] on div "Trail Lakes Financials 08.2025.xlsx [DATE] Property Financial Documents arrow_d…" at bounding box center [583, 315] width 980 height 319
